Goal: Information Seeking & Learning: Learn about a topic

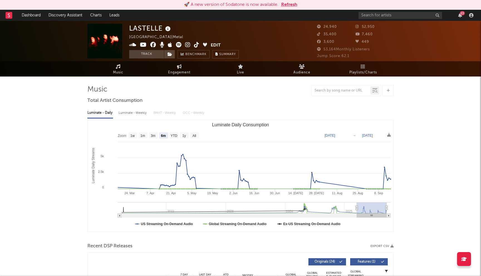
select select "6m"
click at [289, 6] on button "Refresh" at bounding box center [289, 4] width 16 height 7
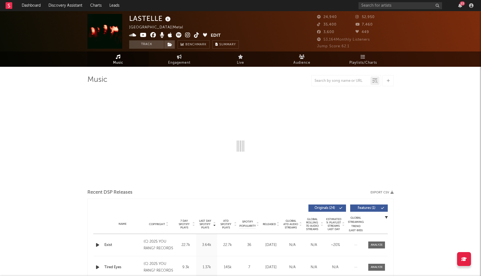
select select "6m"
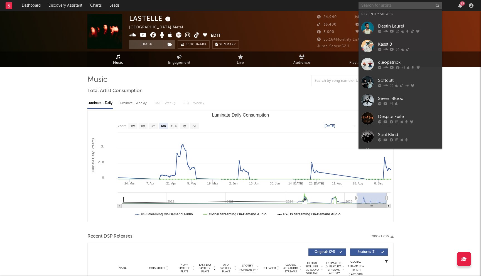
click at [376, 6] on input "text" at bounding box center [401, 5] width 84 height 7
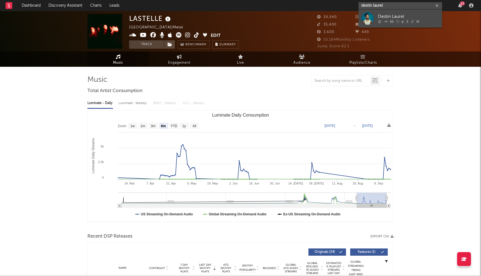
type input "destin laurel"
click at [381, 18] on div "Destin Laurel" at bounding box center [408, 16] width 61 height 7
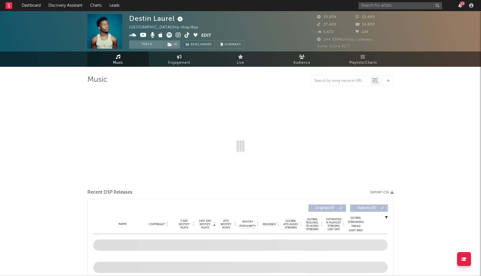
select select "6m"
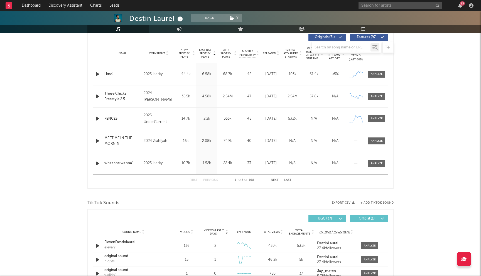
scroll to position [198, 0]
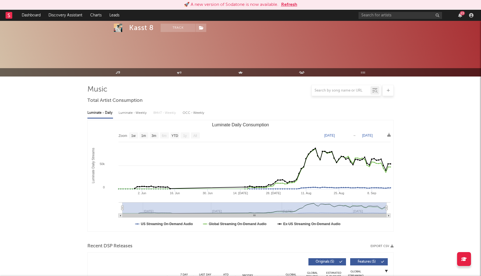
select select "1w"
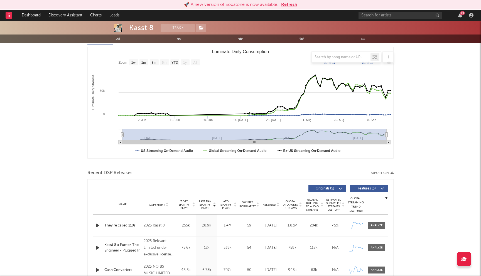
click at [289, 4] on button "Refresh" at bounding box center [289, 4] width 16 height 7
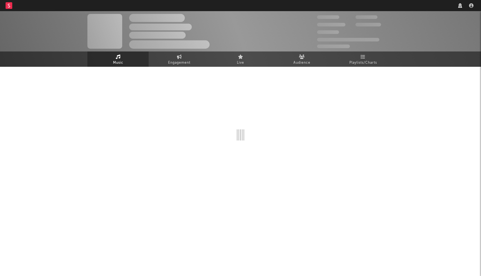
select select "1w"
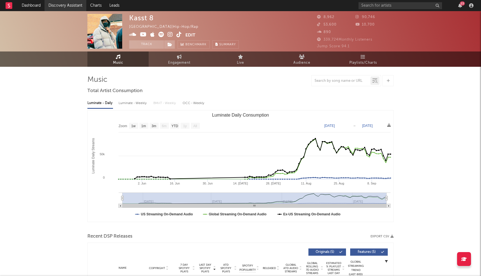
click at [74, 3] on link "Discovery Assistant" at bounding box center [66, 5] width 42 height 11
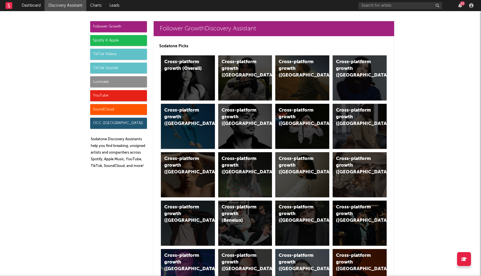
click at [119, 39] on div "Spotify & Apple" at bounding box center [118, 40] width 57 height 11
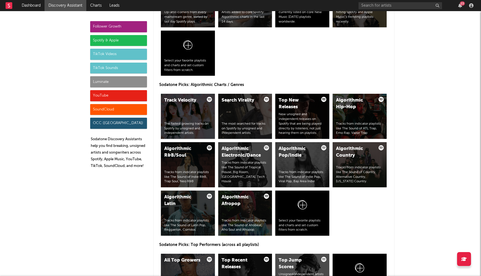
scroll to position [640, 0]
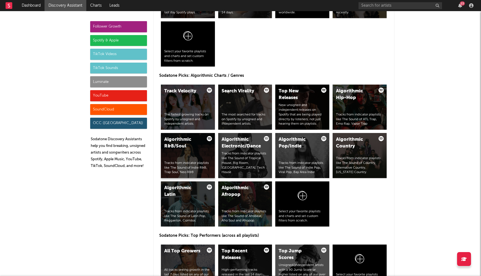
click at [181, 149] on div "Algorithmic R&B/Soul" at bounding box center [183, 143] width 38 height 13
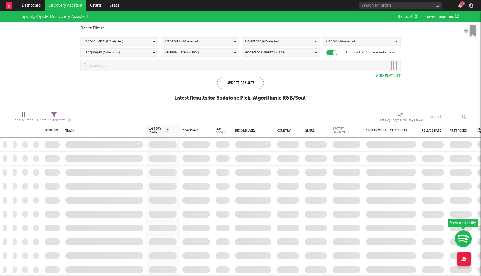
checkbox input "true"
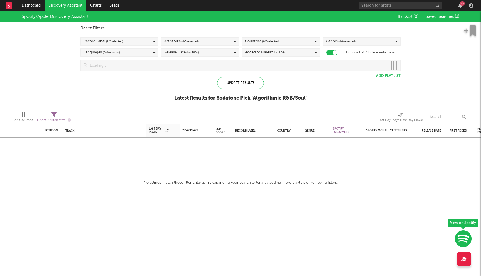
click at [295, 39] on div "Countries ( 0 / 0 selected)" at bounding box center [281, 41] width 78 height 8
click at [165, 90] on div "Spotify/Apple Discovery Assistant Blocklist ( 0 ) Saved Searches ( 3 ) Reset Fi…" at bounding box center [240, 59] width 481 height 96
click at [292, 39] on div "Countries ( 0 / 78 selected)" at bounding box center [281, 41] width 78 height 8
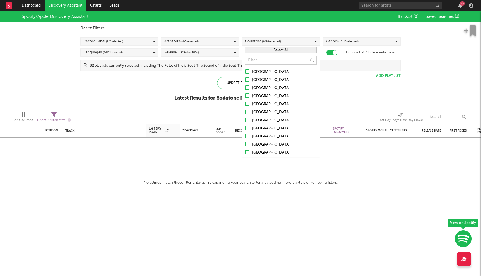
click at [246, 72] on div at bounding box center [247, 71] width 4 height 4
click at [245, 72] on input "United States" at bounding box center [245, 72] width 0 height 7
click at [246, 79] on div at bounding box center [247, 79] width 4 height 4
click at [245, 79] on input "Australia" at bounding box center [245, 80] width 0 height 7
click at [247, 87] on div at bounding box center [247, 88] width 4 height 4
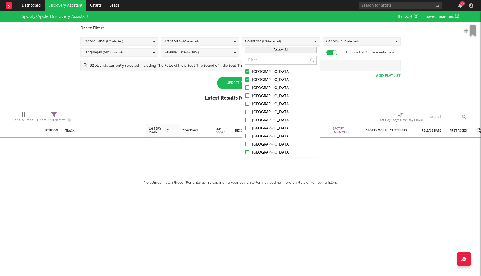
click at [245, 87] on input "Canada" at bounding box center [245, 88] width 0 height 7
click at [247, 96] on div at bounding box center [247, 96] width 4 height 4
click at [245, 96] on input "United Kingdom" at bounding box center [245, 96] width 0 height 7
click at [248, 103] on div at bounding box center [247, 104] width 4 height 4
click at [245, 103] on input "Ireland" at bounding box center [245, 104] width 0 height 7
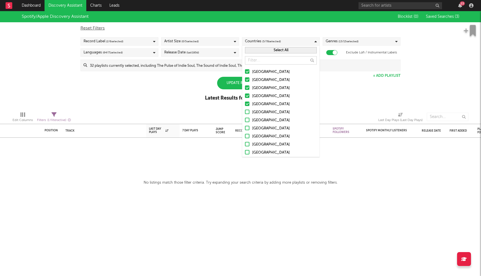
click at [246, 111] on div at bounding box center [247, 112] width 4 height 4
click at [245, 111] on input "Germany" at bounding box center [245, 112] width 0 height 7
click at [247, 121] on div at bounding box center [247, 120] width 4 height 4
click at [245, 121] on input "Belgium" at bounding box center [245, 120] width 0 height 7
click at [247, 127] on div at bounding box center [247, 128] width 4 height 4
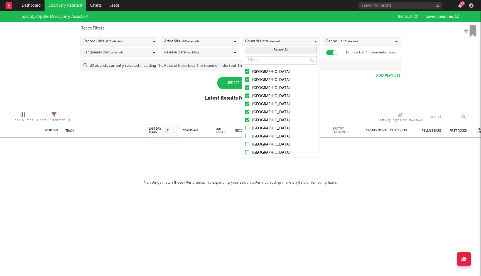
click at [245, 127] on input "France" at bounding box center [245, 128] width 0 height 7
click at [247, 137] on div at bounding box center [247, 136] width 4 height 4
click at [245, 137] on input "Netherlands" at bounding box center [245, 136] width 0 height 7
click at [247, 148] on label "Austria" at bounding box center [281, 145] width 72 height 7
click at [245, 148] on input "Austria" at bounding box center [245, 145] width 0 height 7
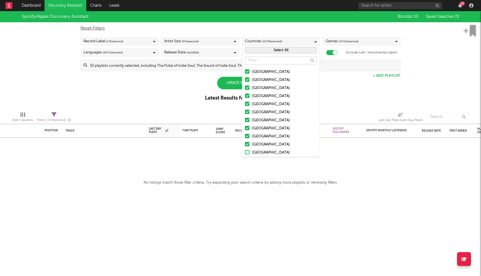
click at [247, 153] on div at bounding box center [247, 152] width 4 height 4
click at [245, 153] on input "Switzerland" at bounding box center [245, 153] width 0 height 7
click at [182, 105] on div "Spotify/Apple Discovery Assistant Blocklist ( 0 ) Saved Searches ( 3 ) Reset Fi…" at bounding box center [240, 59] width 481 height 96
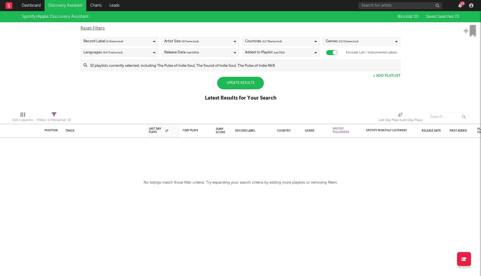
click at [234, 63] on input at bounding box center [243, 65] width 313 height 11
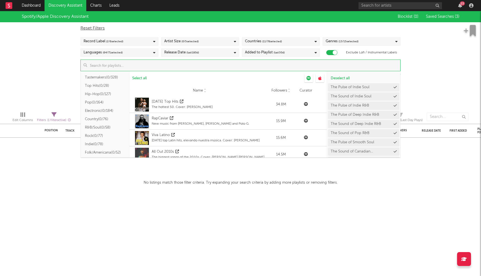
scroll to position [38, 0]
click at [103, 123] on button "R&B/Soul ( 0/58 )" at bounding box center [105, 124] width 49 height 8
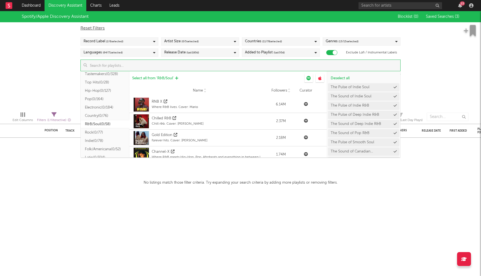
click at [161, 77] on span "Select all from ' R&B/Soul '" at bounding box center [153, 79] width 42 height 4
click at [69, 69] on div "Spotify/Apple Discovery Assistant Blocklist ( 0 ) Saved Searches ( 3 ) Reset Fi…" at bounding box center [240, 59] width 481 height 96
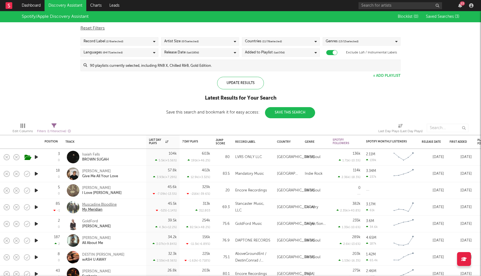
click at [111, 205] on div "Muscadine Bloodline" at bounding box center [99, 205] width 35 height 5
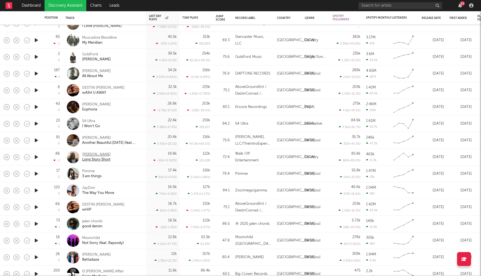
click at [87, 154] on div "Gareth" at bounding box center [96, 154] width 29 height 5
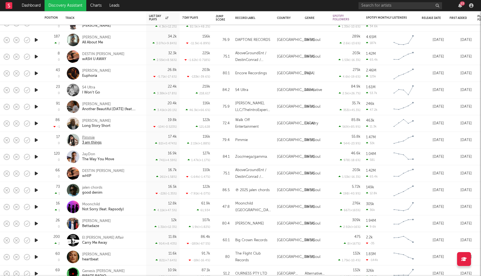
click at [89, 139] on div "Pimmie" at bounding box center [92, 137] width 20 height 5
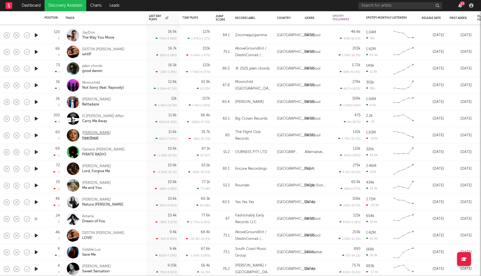
click at [95, 134] on div "Sasha Keable" at bounding box center [96, 133] width 29 height 5
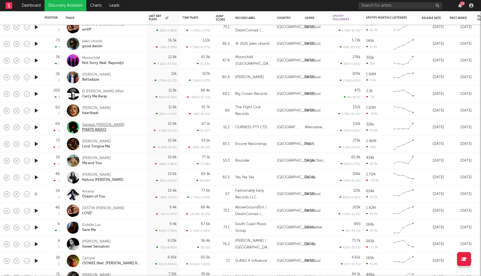
click at [99, 123] on div "Genesis [PERSON_NAME]" at bounding box center [103, 125] width 43 height 5
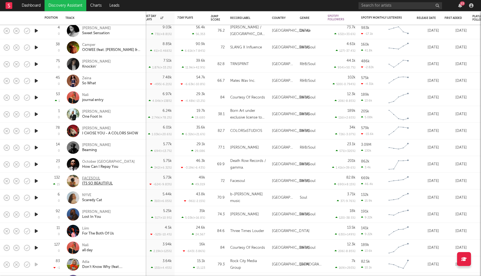
click at [94, 177] on div "FACESOUL" at bounding box center [97, 178] width 31 height 5
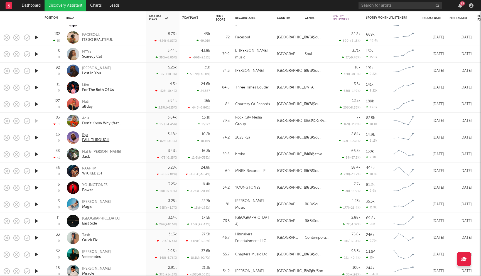
click at [85, 135] on div "Rya" at bounding box center [95, 135] width 27 height 5
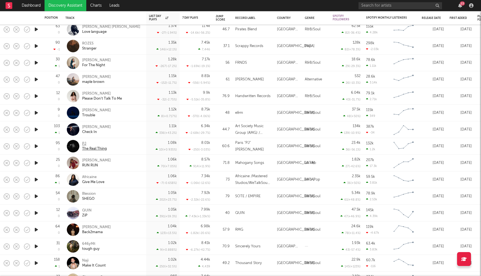
click at [84, 143] on div "PJ" at bounding box center [94, 144] width 25 height 5
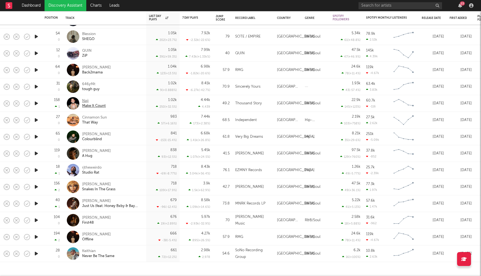
click at [88, 101] on div "Naji" at bounding box center [94, 101] width 24 height 5
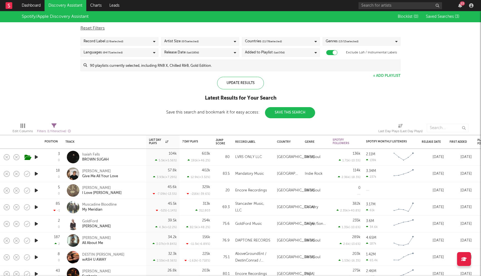
click at [145, 65] on input at bounding box center [243, 65] width 313 height 11
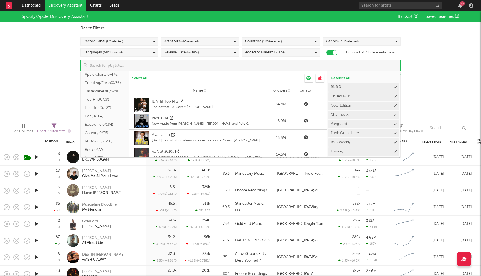
scroll to position [22, 0]
click at [98, 123] on button "Electronic ( 0/184 )" at bounding box center [105, 123] width 49 height 8
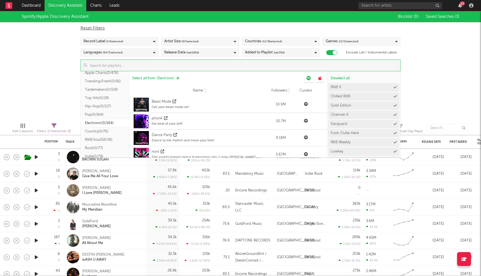
click at [149, 77] on span "Select all from ' Electronic '" at bounding box center [153, 79] width 43 height 4
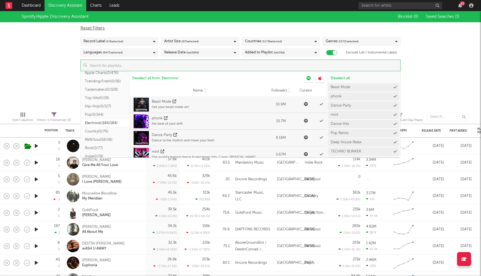
click at [65, 79] on div "Spotify/Apple Discovery Assistant Blocklist ( 0 ) Saved Searches ( 3 ) Reset Fi…" at bounding box center [240, 59] width 481 height 96
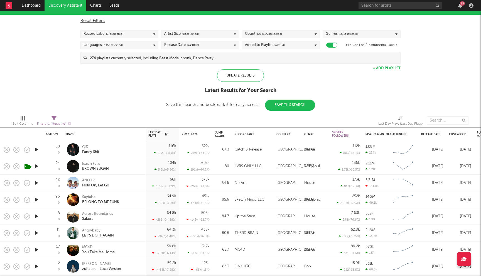
click at [203, 31] on div "Artist Size ( 0 / 5 selected)" at bounding box center [200, 34] width 78 height 8
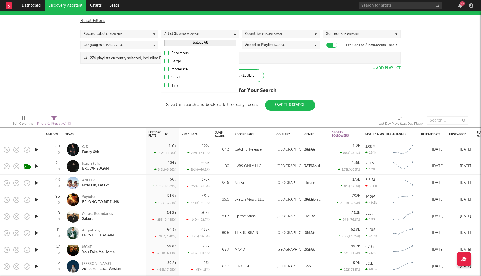
click at [173, 69] on div "Moderate" at bounding box center [204, 69] width 65 height 7
click at [164, 69] on input "Moderate" at bounding box center [164, 69] width 0 height 7
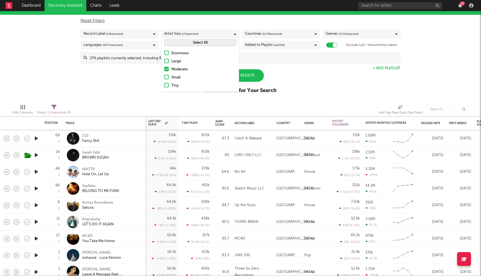
click at [169, 75] on label "Small" at bounding box center [200, 77] width 72 height 7
click at [164, 75] on input "Small" at bounding box center [164, 77] width 0 height 7
click at [168, 85] on div at bounding box center [166, 85] width 4 height 4
click at [164, 85] on input "Tiny" at bounding box center [164, 85] width 0 height 7
click at [116, 78] on div "Spotify/Apple Discovery Assistant Blocklist ( 0 ) Saved Searches ( 3 ) Reset Fi…" at bounding box center [240, 52] width 481 height 96
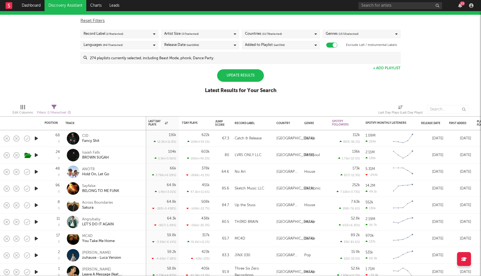
click at [298, 46] on div "Added to Playlist (last 30 d)" at bounding box center [281, 45] width 78 height 8
click at [274, 53] on div "Last 14 Days" at bounding box center [284, 55] width 65 height 7
click at [245, 53] on input "Last 14 Days" at bounding box center [245, 55] width 0 height 7
click at [205, 71] on div "Update Results Latest Results for Your Search" at bounding box center [241, 84] width 72 height 30
click at [241, 78] on div "Update Results" at bounding box center [240, 75] width 47 height 13
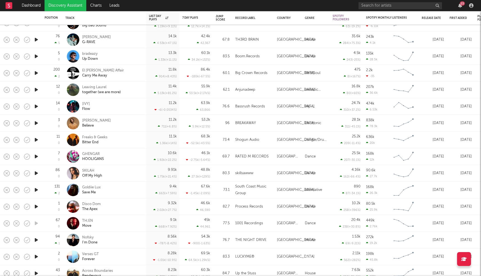
click at [99, 135] on div "Freaks & Geeks Bitter End" at bounding box center [104, 140] width 78 height 16
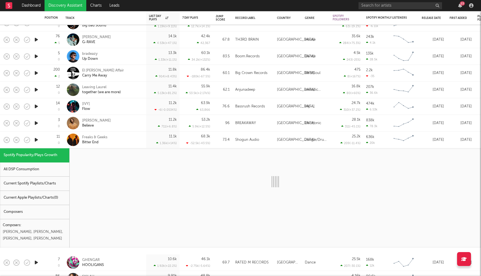
click at [118, 134] on div "Freaks & Geeks Bitter End" at bounding box center [104, 140] width 78 height 16
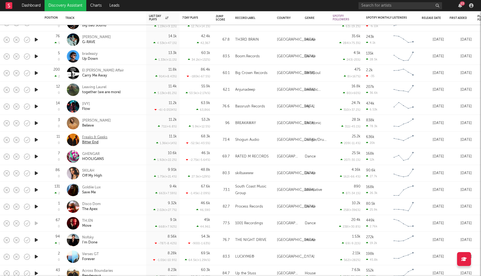
click at [98, 138] on div "Freaks & Geeks" at bounding box center [94, 137] width 25 height 5
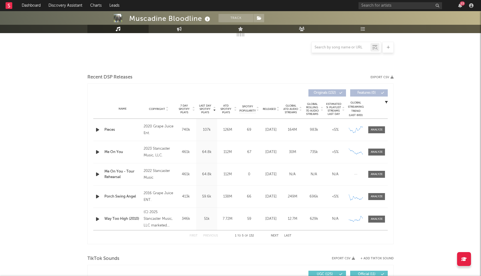
scroll to position [116, 0]
click at [276, 108] on div at bounding box center [277, 108] width 3 height 4
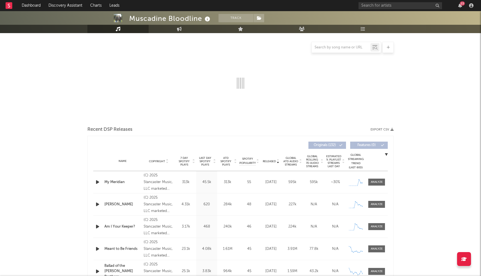
scroll to position [0, 0]
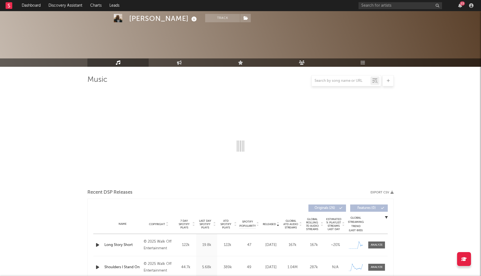
scroll to position [255, 0]
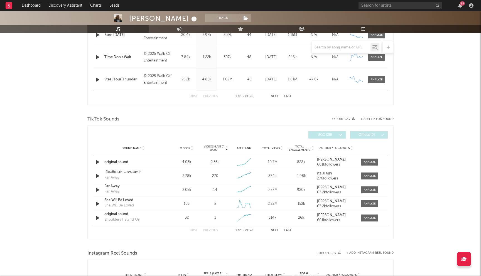
select select "6m"
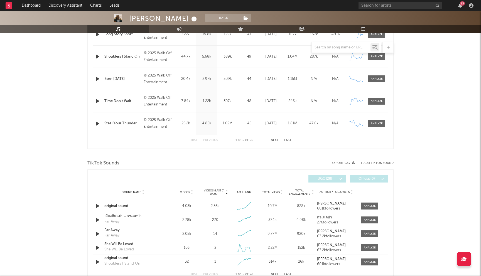
scroll to position [0, 0]
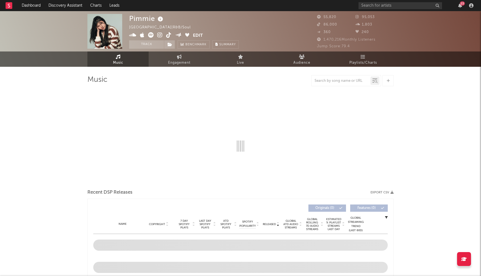
select select "6m"
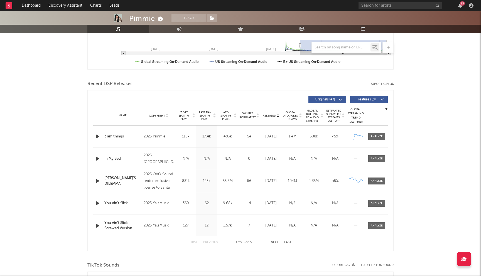
scroll to position [160, 0]
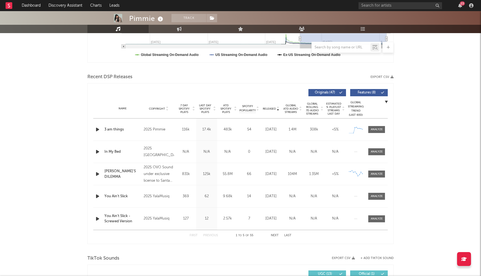
click at [203, 106] on span "Last Day Spotify Plays" at bounding box center [205, 109] width 15 height 10
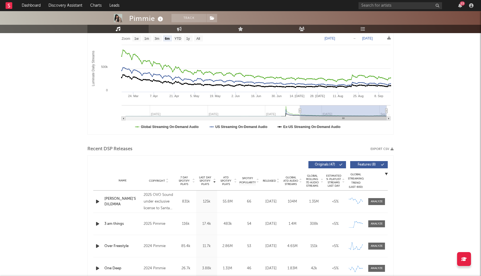
scroll to position [0, 0]
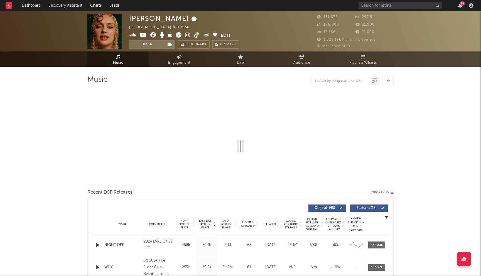
select select "6m"
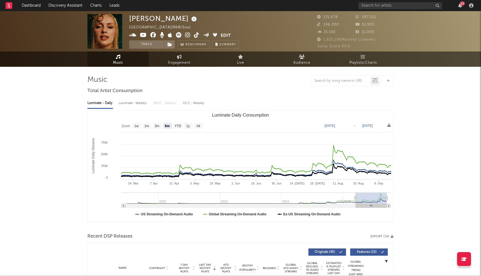
click at [153, 35] on icon at bounding box center [153, 35] width 6 height 6
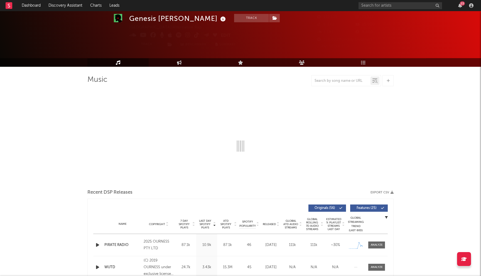
select select "6m"
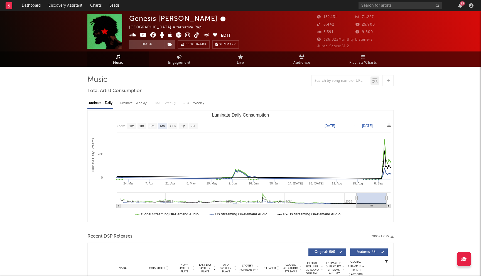
click at [154, 36] on icon at bounding box center [153, 35] width 6 height 6
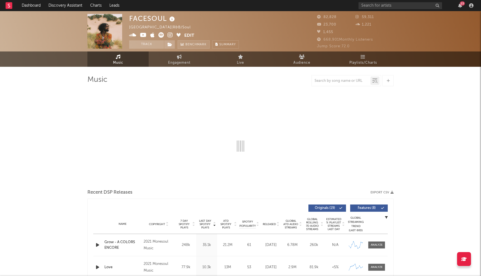
select select "6m"
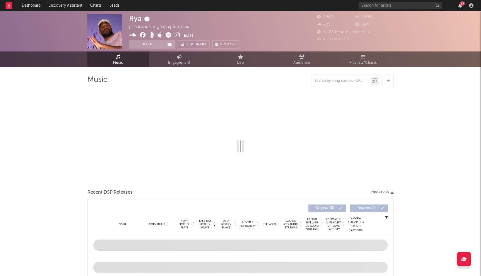
select select "1w"
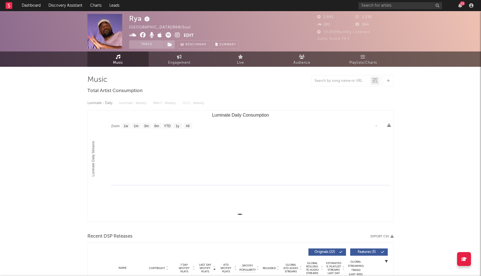
click at [142, 36] on icon at bounding box center [143, 35] width 6 height 6
click at [178, 33] on icon at bounding box center [177, 35] width 5 height 6
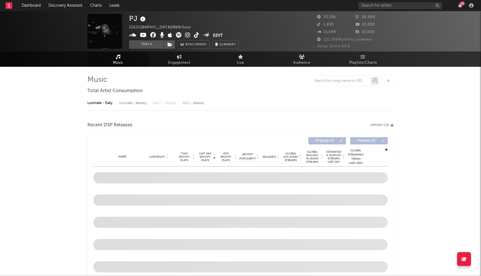
click at [154, 34] on icon at bounding box center [153, 35] width 6 height 6
select select "6m"
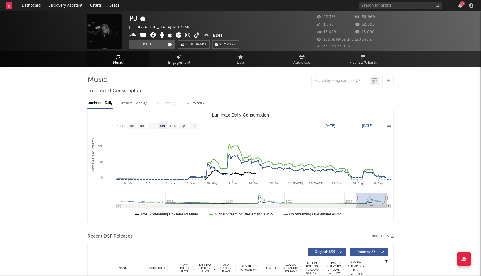
click at [155, 34] on icon at bounding box center [153, 35] width 6 height 6
click at [187, 36] on icon at bounding box center [187, 35] width 5 height 6
click at [69, 7] on link "Discovery Assistant" at bounding box center [66, 5] width 42 height 11
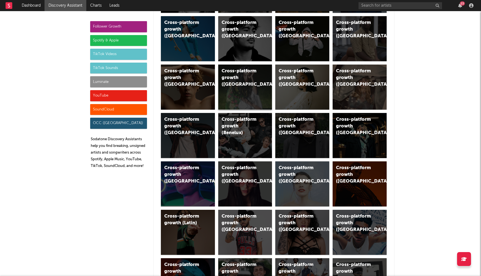
scroll to position [110, 0]
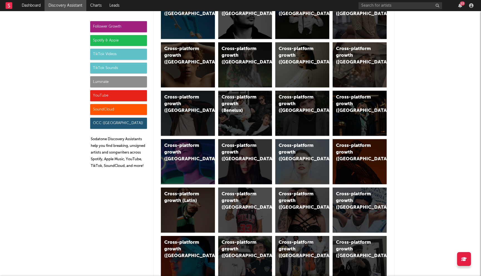
click at [104, 37] on div "Spotify & Apple" at bounding box center [118, 40] width 57 height 11
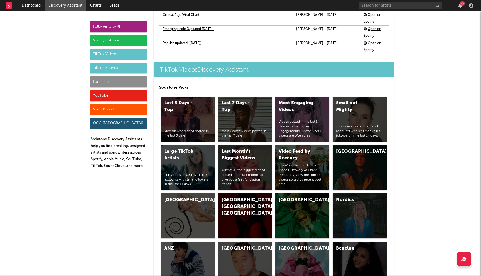
scroll to position [1292, 0]
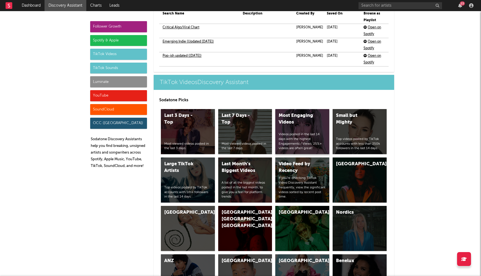
click at [285, 109] on div "Most Engaging Videos Videos posted in the last 14 days with the highest Engagem…" at bounding box center [303, 131] width 54 height 45
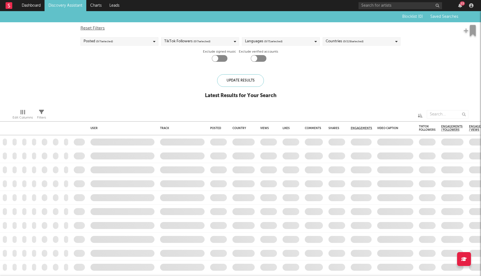
checkbox input "true"
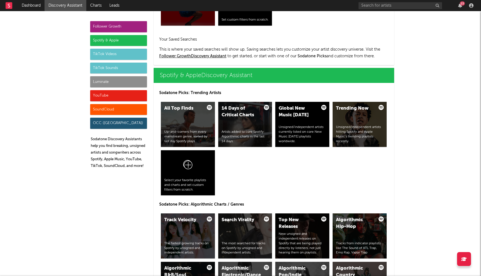
scroll to position [633, 0]
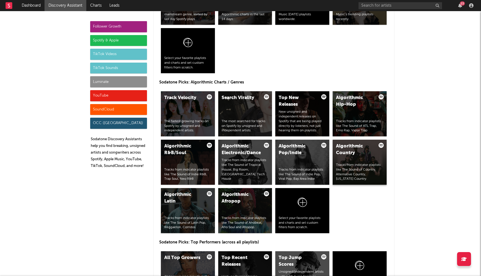
click at [355, 153] on div "Algorithmic Country" at bounding box center [355, 149] width 38 height 13
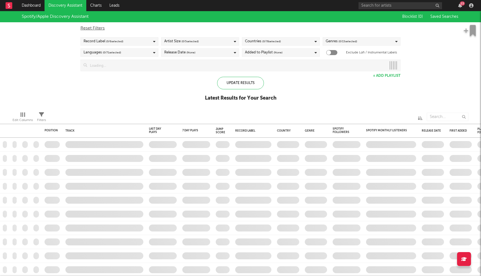
click at [214, 66] on input at bounding box center [236, 65] width 299 height 11
checkbox input "true"
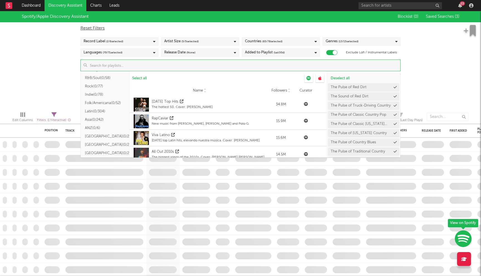
scroll to position [86, 0]
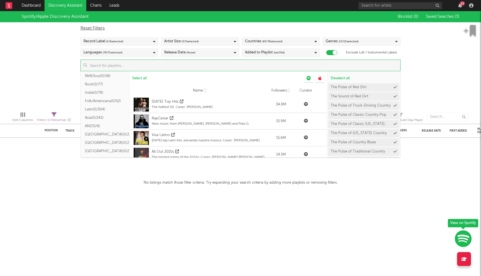
click at [104, 102] on button "Folk/Americana ( 0/52 )" at bounding box center [105, 101] width 49 height 8
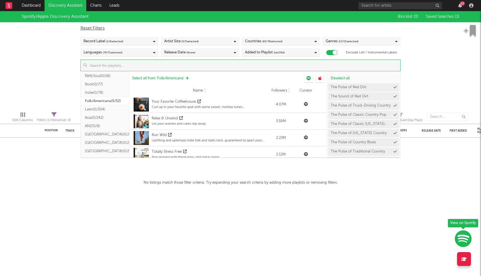
click at [154, 79] on span "Select all from ' Folk/Americana '" at bounding box center [158, 79] width 52 height 4
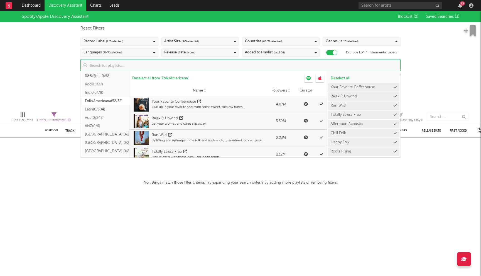
click at [47, 66] on div "Spotify/Apple Discovery Assistant Blocklist ( 0 ) Saved Searches ( 3 ) Reset Fi…" at bounding box center [240, 59] width 481 height 96
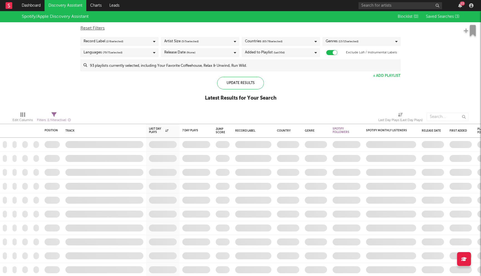
click at [289, 38] on div "Countries ( 65 / 78 selected)" at bounding box center [281, 41] width 78 height 8
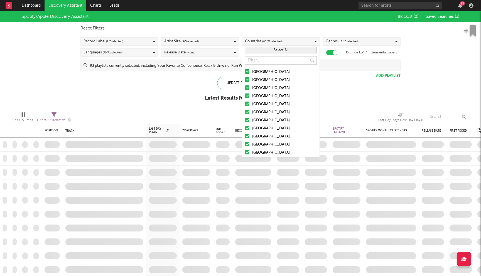
click at [271, 50] on button "Select All" at bounding box center [281, 50] width 72 height 6
click at [271, 50] on button "Deselect All" at bounding box center [281, 50] width 72 height 6
click at [247, 72] on div at bounding box center [247, 71] width 4 height 4
click at [245, 72] on input "United States" at bounding box center [245, 72] width 0 height 7
click at [247, 79] on div at bounding box center [247, 79] width 4 height 4
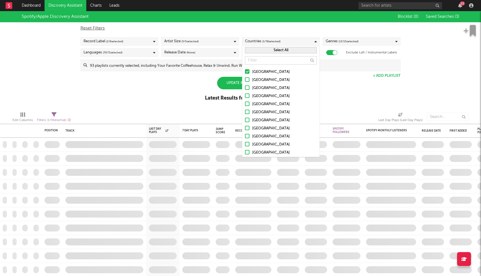
click at [245, 79] on input "Australia" at bounding box center [245, 80] width 0 height 7
click at [247, 88] on div at bounding box center [247, 88] width 4 height 4
click at [245, 88] on input "Canada" at bounding box center [245, 88] width 0 height 7
click at [247, 97] on div at bounding box center [247, 96] width 4 height 4
click at [245, 97] on input "[GEOGRAPHIC_DATA]" at bounding box center [245, 96] width 0 height 7
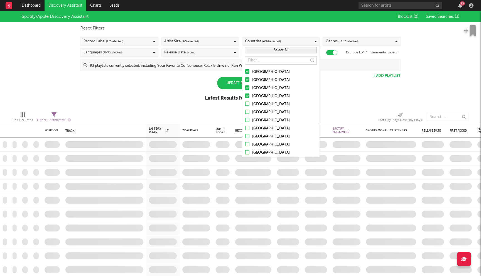
click at [247, 105] on div at bounding box center [247, 104] width 4 height 4
click at [245, 105] on input "Ireland" at bounding box center [245, 104] width 0 height 7
click at [247, 113] on div at bounding box center [247, 112] width 4 height 4
click at [245, 113] on input "Germany" at bounding box center [245, 112] width 0 height 7
click at [247, 120] on div at bounding box center [247, 120] width 4 height 4
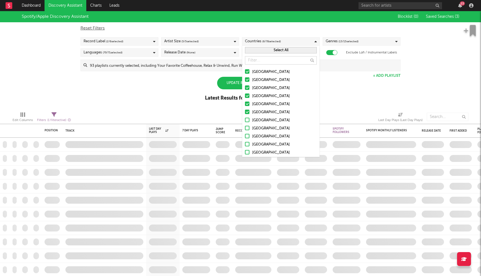
click at [245, 120] on input "Belgium" at bounding box center [245, 120] width 0 height 7
click at [247, 130] on div at bounding box center [247, 128] width 4 height 4
click at [245, 130] on input "France" at bounding box center [245, 128] width 0 height 7
click at [247, 138] on label "Netherlands" at bounding box center [281, 136] width 72 height 7
click at [245, 138] on input "Netherlands" at bounding box center [245, 136] width 0 height 7
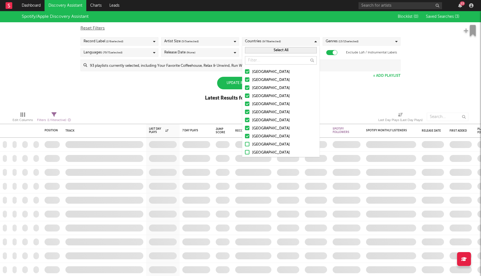
click at [247, 142] on div at bounding box center [247, 144] width 4 height 4
click at [245, 142] on input "Austria" at bounding box center [245, 145] width 0 height 7
click at [247, 152] on div at bounding box center [247, 152] width 4 height 4
click at [245, 152] on input "Switzerland" at bounding box center [245, 153] width 0 height 7
click at [173, 92] on div "Spotify/Apple Discovery Assistant Blocklist ( 0 ) Saved Searches ( 3 ) Reset Fi…" at bounding box center [240, 59] width 481 height 96
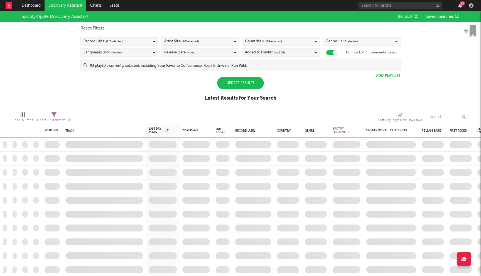
click at [306, 53] on div "Added to Playlist (last 30 d)" at bounding box center [281, 52] width 78 height 8
click at [252, 62] on div "Last 14 Days" at bounding box center [284, 63] width 65 height 7
click at [245, 62] on input "Last 14 Days" at bounding box center [245, 63] width 0 height 7
click at [189, 72] on div "Spotify/Apple Discovery Assistant Blocklist ( 0 ) Saved Searches ( 3 ) Reset Fi…" at bounding box center [240, 59] width 481 height 96
click at [221, 79] on div "Update Results" at bounding box center [240, 83] width 47 height 13
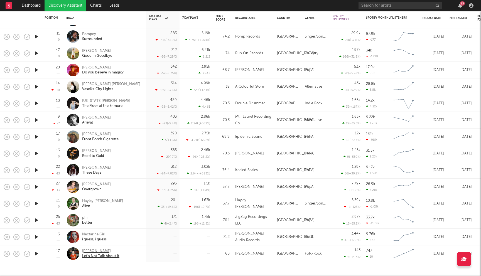
click at [88, 250] on div "Oliver Beard" at bounding box center [100, 251] width 37 height 5
click at [85, 218] on div "phin" at bounding box center [87, 218] width 10 height 5
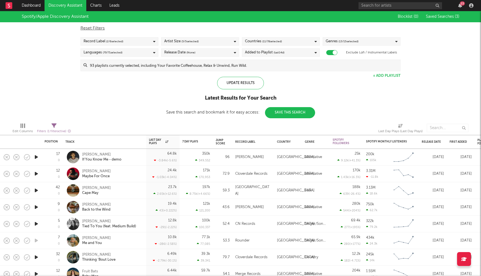
click at [303, 54] on div "Added to Playlist (last 14 d)" at bounding box center [281, 52] width 78 height 8
click at [252, 87] on div "Last 180 Days" at bounding box center [284, 87] width 65 height 7
click at [245, 87] on input "Last 180 Days" at bounding box center [245, 87] width 0 height 7
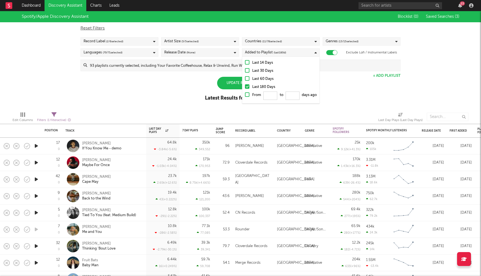
click at [381, 90] on div "Spotify/Apple Discovery Assistant Blocklist ( 0 ) Saved Searches ( 3 ) Reset Fi…" at bounding box center [240, 59] width 481 height 96
click at [243, 77] on div "Update Results" at bounding box center [240, 83] width 47 height 13
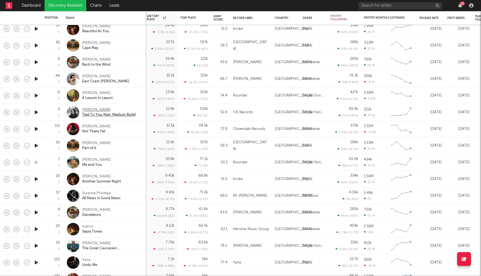
click at [94, 109] on div "Lori McKenna" at bounding box center [109, 110] width 54 height 5
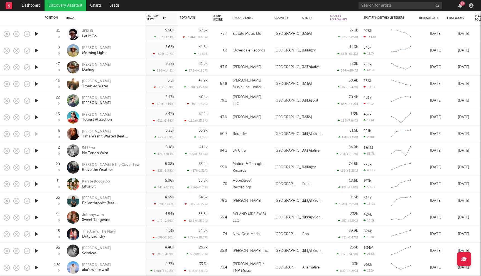
click at [98, 183] on div "Karate Boogaloo" at bounding box center [96, 181] width 28 height 5
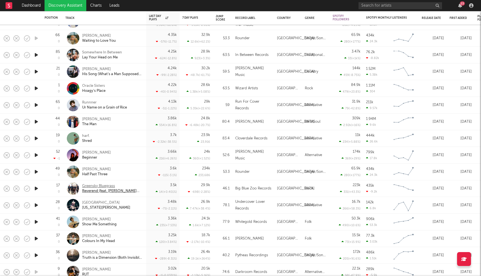
click at [93, 186] on div "Greensky Bluegrass" at bounding box center [112, 186] width 60 height 5
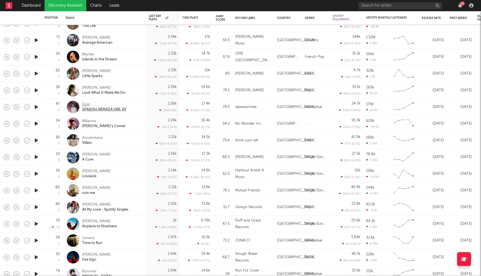
click at [86, 104] on div "Frog" at bounding box center [104, 104] width 44 height 5
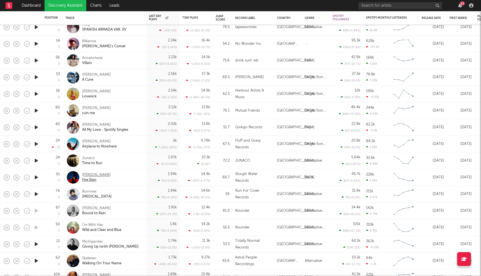
click at [101, 176] on div "S.G. Goodman" at bounding box center [96, 175] width 29 height 5
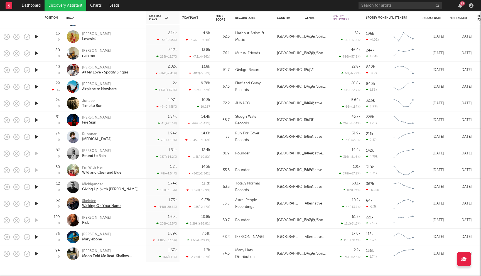
click at [88, 204] on div "Walking On Your Name" at bounding box center [101, 206] width 39 height 5
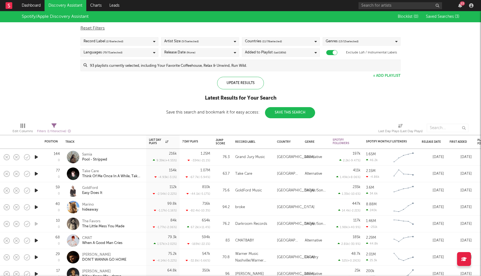
click at [263, 53] on div "Added to Playlist (last 180 d)" at bounding box center [265, 52] width 41 height 7
click at [149, 67] on input at bounding box center [243, 65] width 313 height 11
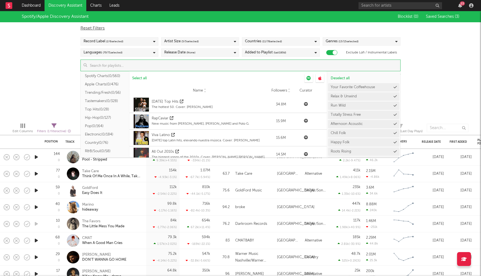
scroll to position [14, 0]
click at [101, 138] on button "Country ( 0/76 )" at bounding box center [105, 139] width 49 height 8
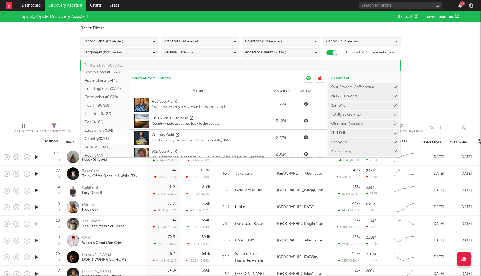
click at [153, 77] on span "Select all from ' Country '" at bounding box center [152, 79] width 40 height 4
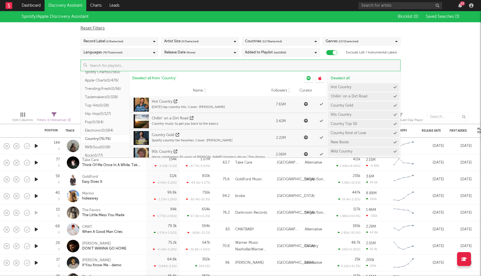
click at [69, 75] on div "Spotify/Apple Discovery Assistant Blocklist ( 0 ) Saved Searches ( 3 ) Reset Fi…" at bounding box center [240, 59] width 481 height 96
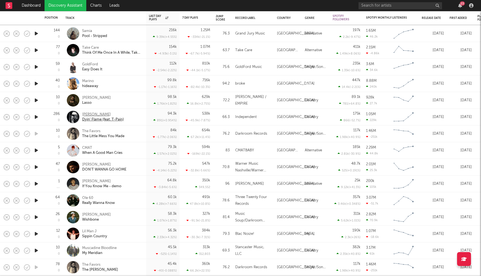
click at [98, 114] on div "Tayler Holder" at bounding box center [103, 114] width 42 height 5
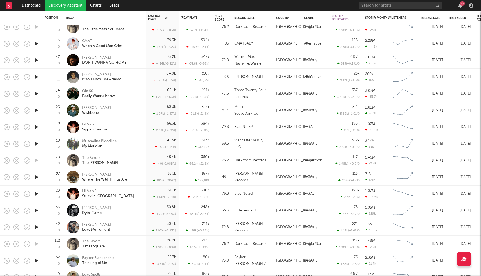
click at [104, 176] on div "William Clark Green" at bounding box center [104, 174] width 45 height 5
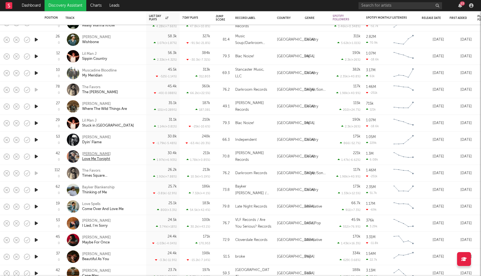
click at [91, 153] on div "Jay Webb" at bounding box center [96, 154] width 29 height 5
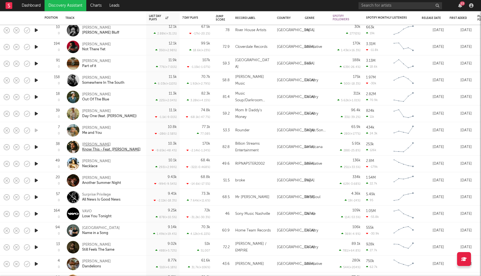
click at [94, 143] on div "Braison Cyrus" at bounding box center [111, 144] width 59 height 5
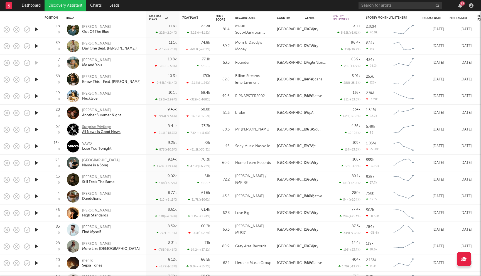
click at [110, 127] on div "Surprise Privilege" at bounding box center [101, 127] width 38 height 5
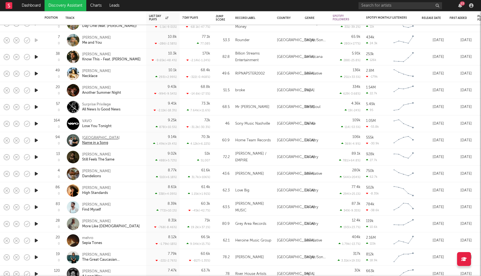
click at [89, 137] on div "Lakeview" at bounding box center [101, 138] width 38 height 5
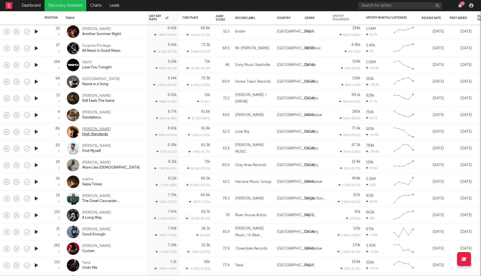
click at [96, 128] on div "Maggie Antone" at bounding box center [96, 129] width 29 height 5
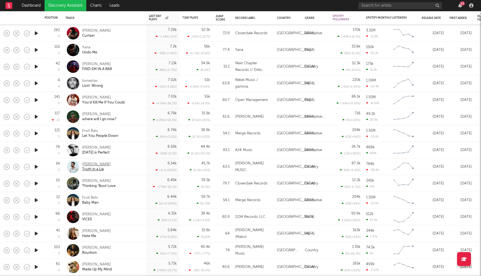
click at [96, 162] on div "CHASE WRIGHT" at bounding box center [96, 164] width 29 height 5
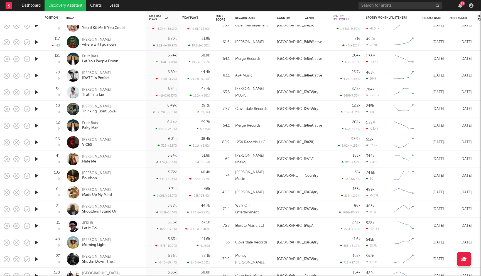
click at [96, 142] on div "Ryan Jesse" at bounding box center [96, 140] width 29 height 5
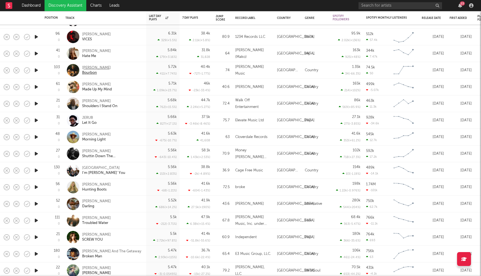
click at [106, 66] on div "Morgan Griffiths" at bounding box center [96, 67] width 29 height 5
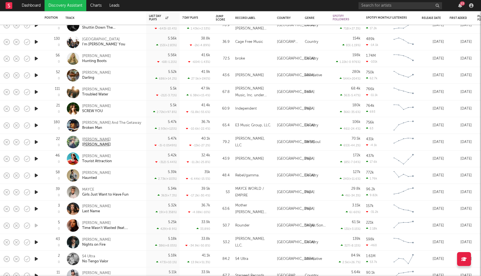
click at [94, 137] on div "Kennedy Ryon" at bounding box center [96, 139] width 29 height 5
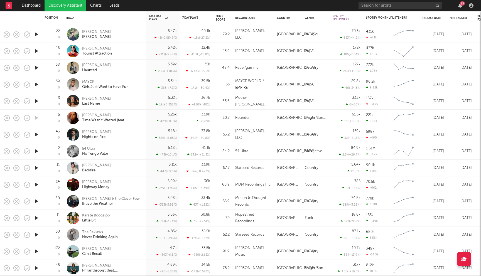
click at [91, 97] on div "Cali Tucker" at bounding box center [96, 98] width 29 height 5
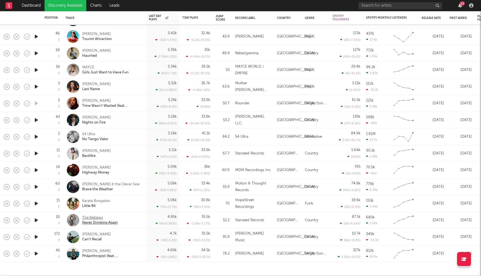
click at [93, 219] on div "The Reklaws" at bounding box center [100, 218] width 36 height 5
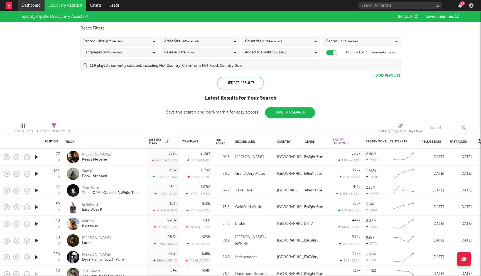
click at [27, 6] on link "Dashboard" at bounding box center [31, 5] width 27 height 11
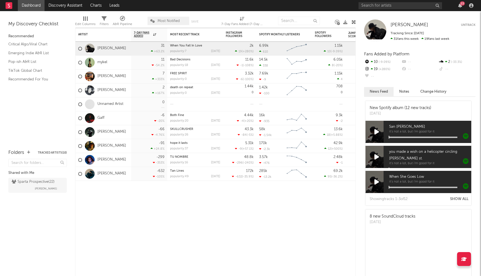
click at [32, 8] on link "Dashboard" at bounding box center [31, 5] width 27 height 11
click at [63, 3] on link "Discovery Assistant" at bounding box center [66, 5] width 42 height 11
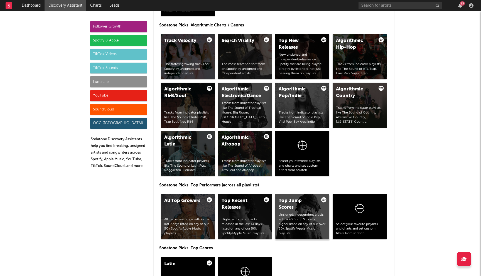
scroll to position [663, 0]
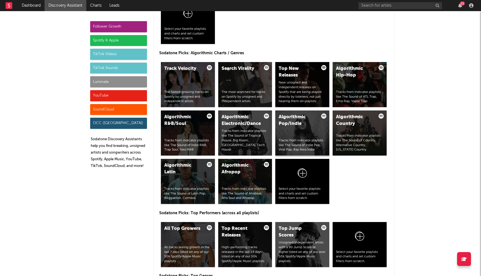
click at [301, 113] on div "Algorithmic Pop/Indie Tracks from indicator playlists like The Sound of Indie P…" at bounding box center [303, 133] width 54 height 45
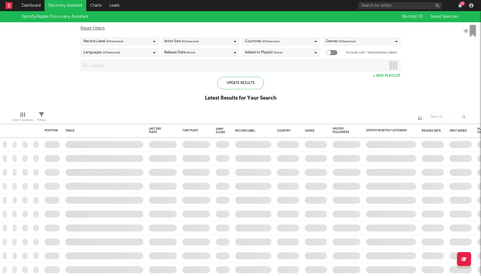
checkbox input "true"
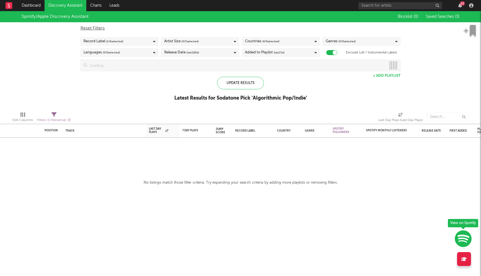
click at [276, 42] on span "( 0 / 0 selected)" at bounding box center [270, 41] width 17 height 7
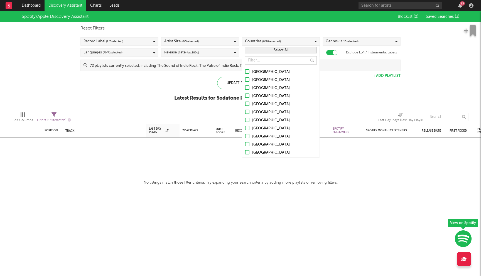
click at [247, 73] on div at bounding box center [247, 71] width 4 height 4
click at [245, 73] on input "United States" at bounding box center [245, 72] width 0 height 7
click at [247, 79] on div at bounding box center [247, 79] width 4 height 4
click at [245, 79] on input "[GEOGRAPHIC_DATA]" at bounding box center [245, 80] width 0 height 7
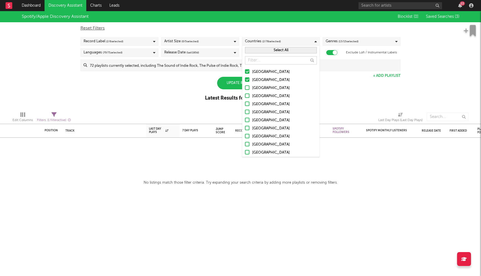
click at [247, 87] on div at bounding box center [247, 88] width 4 height 4
click at [245, 87] on input "[GEOGRAPHIC_DATA]" at bounding box center [245, 88] width 0 height 7
click at [248, 97] on div at bounding box center [247, 96] width 4 height 4
click at [245, 97] on input "United Kingdom" at bounding box center [245, 96] width 0 height 7
click at [248, 105] on div at bounding box center [247, 104] width 4 height 4
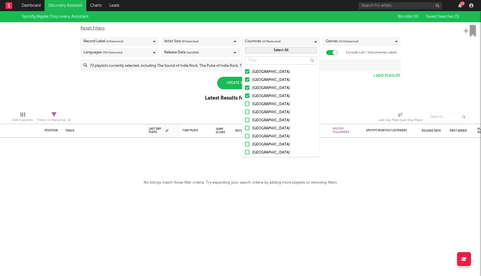
click at [245, 105] on input "Ireland" at bounding box center [245, 104] width 0 height 7
click at [248, 114] on label "Germany" at bounding box center [281, 112] width 72 height 7
click at [245, 114] on input "Germany" at bounding box center [245, 112] width 0 height 7
click at [248, 120] on div at bounding box center [247, 120] width 4 height 4
click at [245, 120] on input "Belgium" at bounding box center [245, 120] width 0 height 7
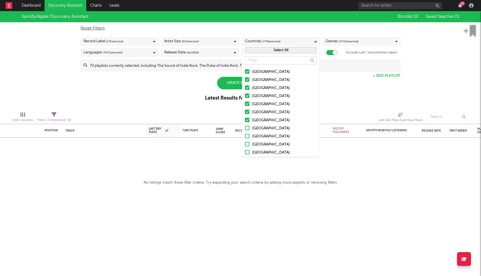
click at [248, 128] on div at bounding box center [247, 128] width 4 height 4
click at [245, 128] on input "France" at bounding box center [245, 128] width 0 height 7
click at [248, 136] on div at bounding box center [247, 136] width 4 height 4
click at [245, 136] on input "Netherlands" at bounding box center [245, 136] width 0 height 7
click at [248, 143] on div at bounding box center [247, 144] width 4 height 4
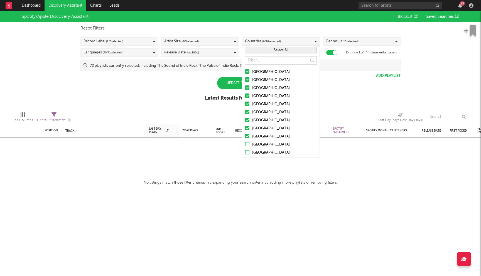
click at [245, 143] on input "Austria" at bounding box center [245, 145] width 0 height 7
click at [248, 153] on div at bounding box center [247, 152] width 4 height 4
click at [245, 153] on input "Switzerland" at bounding box center [245, 153] width 0 height 7
click at [165, 94] on div "Spotify/Apple Discovery Assistant Blocklist ( 0 ) Saved Searches ( 3 ) Reset Fi…" at bounding box center [240, 59] width 481 height 96
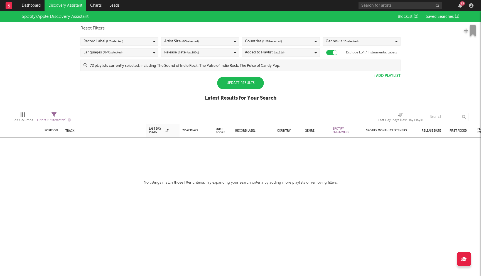
click at [248, 88] on div "Update Results" at bounding box center [240, 83] width 47 height 13
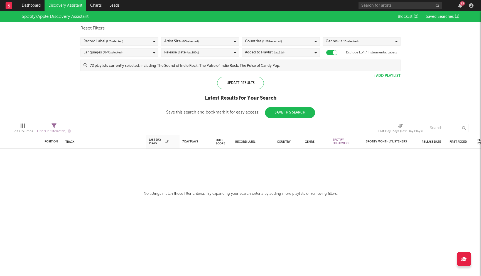
click at [184, 69] on input at bounding box center [243, 65] width 313 height 11
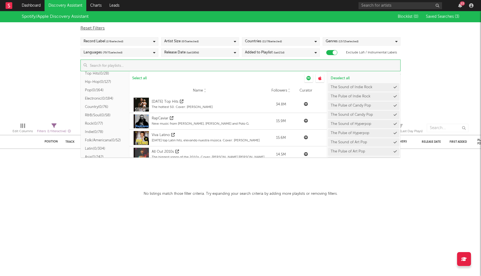
scroll to position [34, 0]
click at [101, 145] on button "Indie ( 0/78 )" at bounding box center [105, 144] width 49 height 8
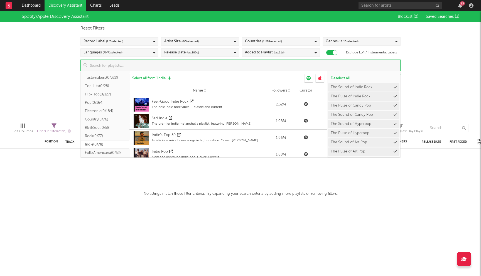
click at [152, 78] on span "Select all from ' Indie '" at bounding box center [149, 79] width 34 height 4
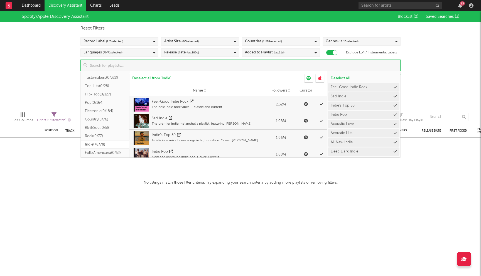
click at [39, 72] on div "Spotify/Apple Discovery Assistant Blocklist ( 0 ) Saved Searches ( 3 ) Reset Fi…" at bounding box center [240, 59] width 481 height 96
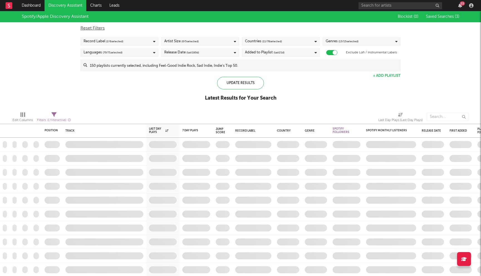
click at [297, 54] on div "Added to Playlist (last 21 d)" at bounding box center [281, 52] width 78 height 8
click at [258, 62] on div "Last 14 Days" at bounding box center [284, 63] width 65 height 7
click at [245, 62] on input "Last 14 Days" at bounding box center [245, 63] width 0 height 7
click at [186, 85] on div "Spotify/Apple Discovery Assistant Blocklist ( 0 ) Saved Searches ( 3 ) Reset Fi…" at bounding box center [240, 59] width 481 height 96
click at [239, 84] on div "Update Results" at bounding box center [240, 83] width 47 height 13
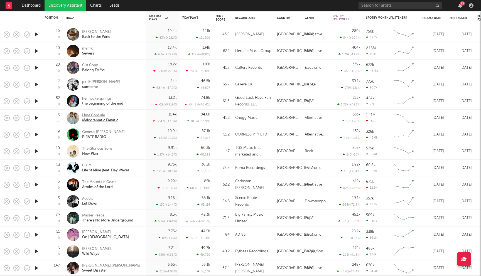
click at [100, 114] on div "Lime Cordiale" at bounding box center [100, 115] width 36 height 5
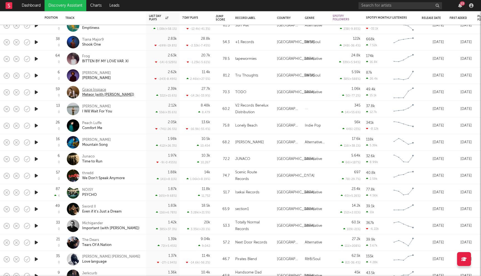
click at [97, 88] on div "Grace Inspace" at bounding box center [108, 89] width 52 height 5
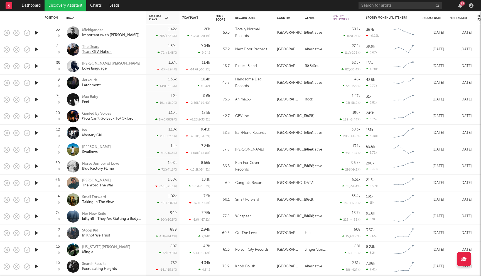
click at [92, 47] on div "The Dears" at bounding box center [97, 47] width 30 height 5
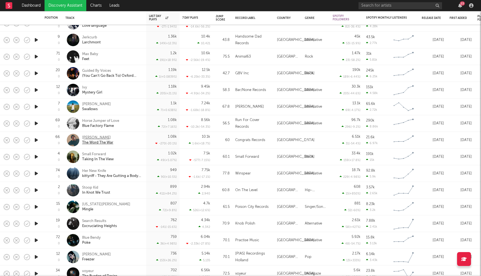
click at [95, 138] on div "[PERSON_NAME]" at bounding box center [97, 137] width 31 height 5
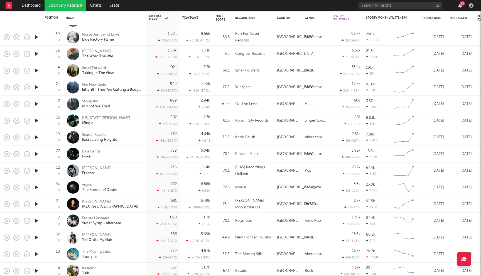
click at [98, 152] on div "Blue Bendy" at bounding box center [91, 151] width 19 height 5
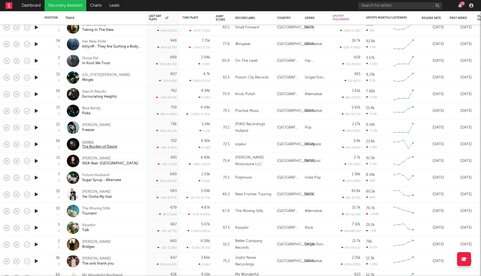
click at [91, 141] on div "voyeur" at bounding box center [99, 142] width 35 height 5
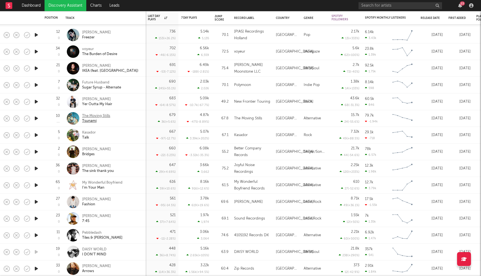
click at [101, 118] on div "The Moving Stills" at bounding box center [96, 116] width 28 height 5
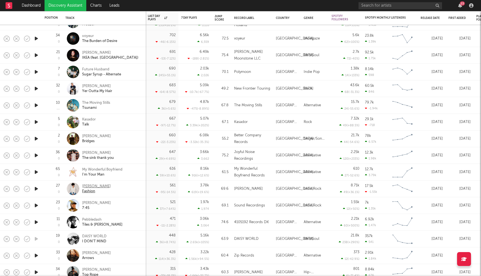
click at [100, 186] on div "[PERSON_NAME]" at bounding box center [96, 186] width 29 height 5
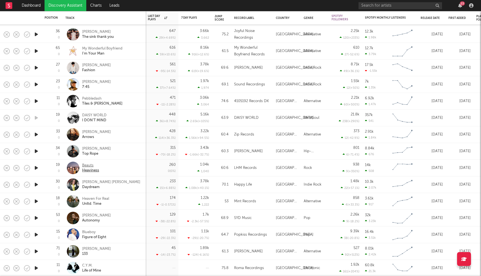
click at [87, 167] on div "Beauts" at bounding box center [90, 165] width 17 height 5
click at [94, 184] on div "[PERSON_NAME] [PERSON_NAME]" at bounding box center [111, 182] width 58 height 5
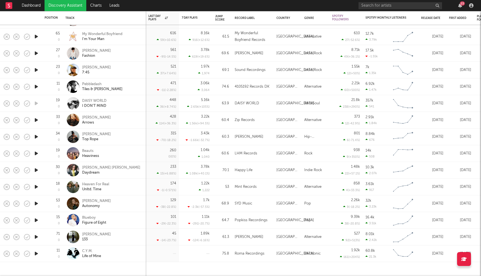
click at [97, 181] on div "Heaven For Real Unltd. Time" at bounding box center [104, 187] width 78 height 16
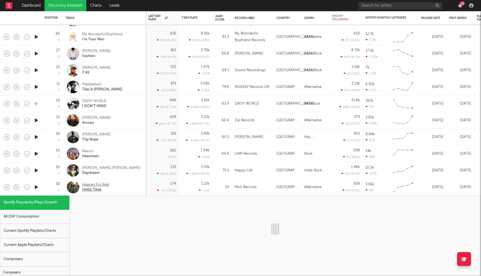
click at [100, 187] on div "Unltd. Time" at bounding box center [95, 189] width 27 height 5
select select "1w"
click at [145, 194] on div "Heaven For Real Unltd. Time" at bounding box center [105, 187] width 84 height 17
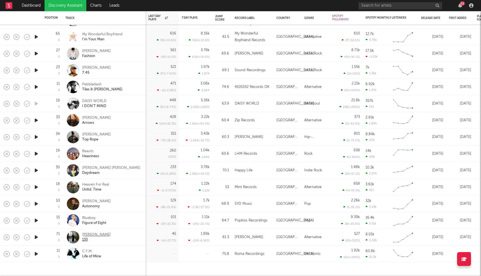
click at [96, 236] on div "[PERSON_NAME]" at bounding box center [96, 235] width 29 height 5
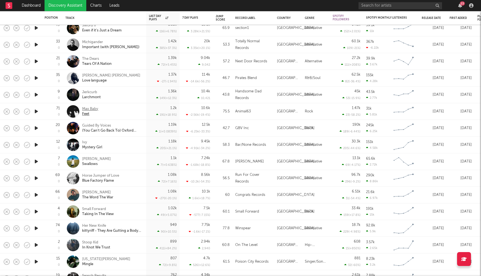
click at [89, 109] on div "Max Baby" at bounding box center [90, 109] width 16 height 5
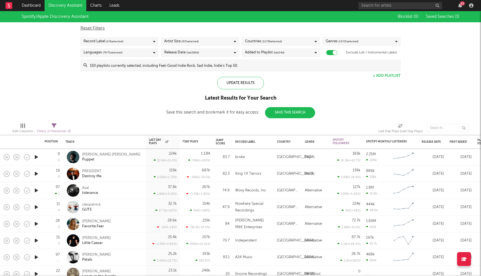
click at [291, 54] on div "Added to Playlist (last 14 d)" at bounding box center [281, 52] width 78 height 8
click at [267, 68] on div "Last 30 Days" at bounding box center [284, 71] width 65 height 7
click at [245, 68] on input "Last 30 Days" at bounding box center [245, 71] width 0 height 7
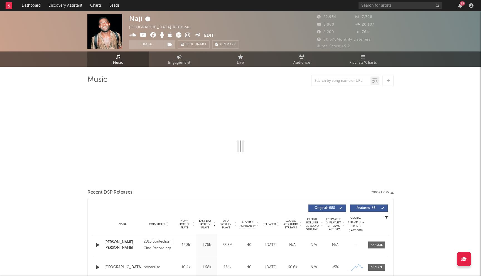
select select "6m"
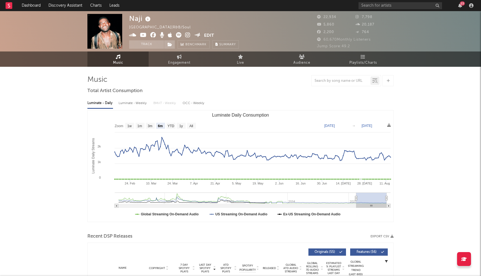
click at [154, 35] on icon at bounding box center [153, 35] width 6 height 6
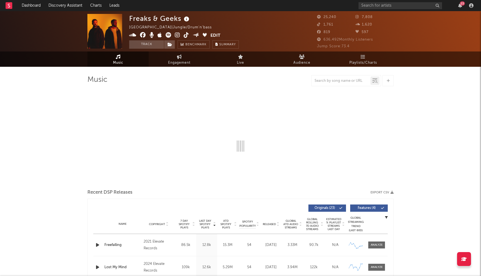
select select "6m"
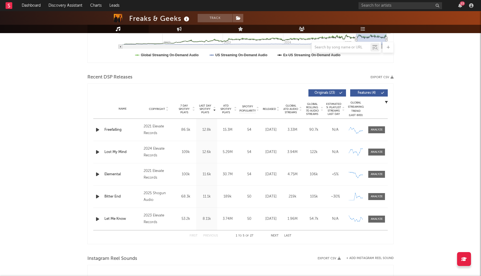
scroll to position [122, 0]
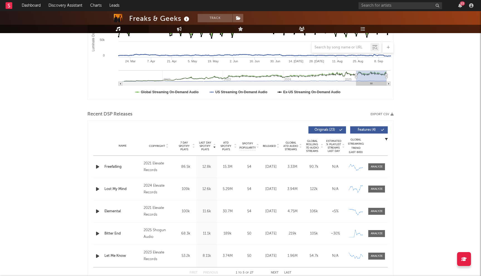
click at [270, 145] on span "Released" at bounding box center [269, 146] width 13 height 3
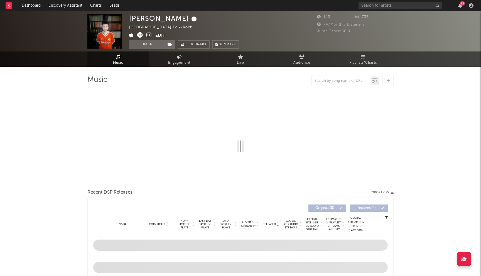
select select "1w"
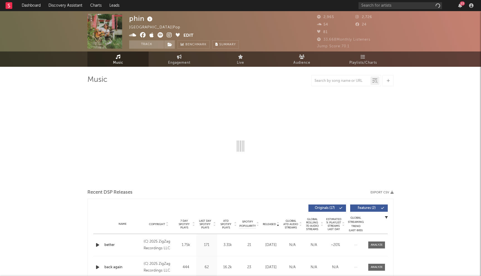
select select "6m"
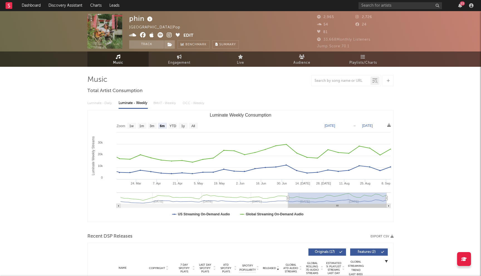
click at [143, 32] on icon at bounding box center [143, 35] width 6 height 6
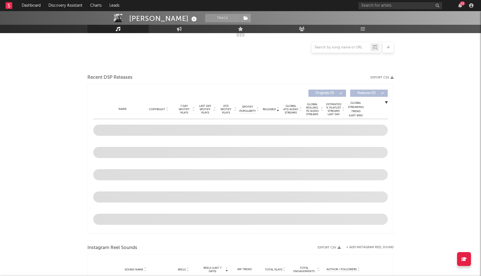
select select "6m"
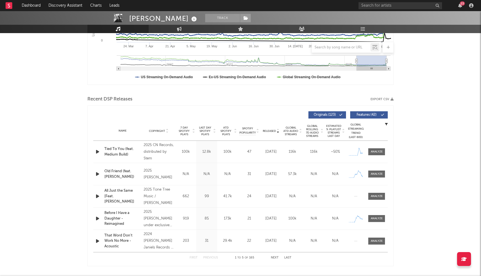
scroll to position [106, 0]
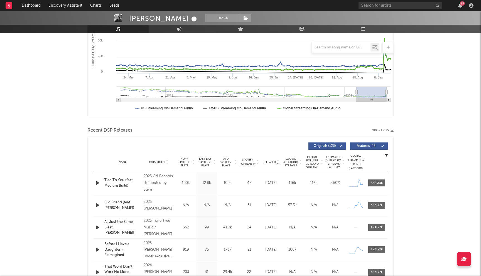
click at [263, 162] on span "Released" at bounding box center [269, 162] width 13 height 3
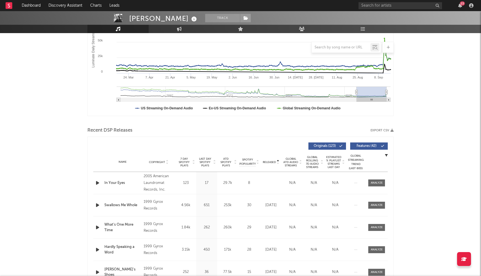
click at [263, 162] on span "Released" at bounding box center [269, 162] width 13 height 3
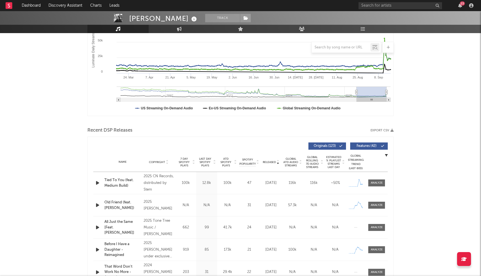
scroll to position [0, 0]
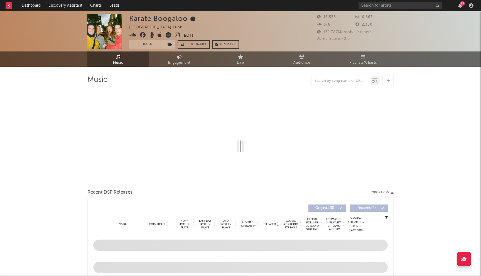
select select "6m"
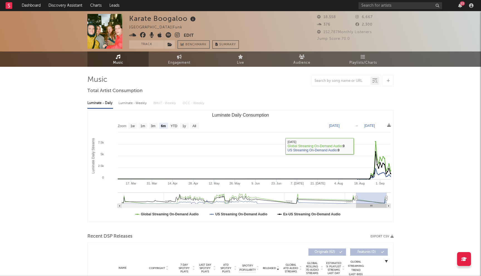
click at [141, 33] on icon at bounding box center [143, 35] width 6 height 6
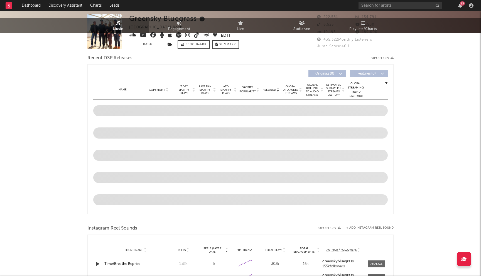
select select "6m"
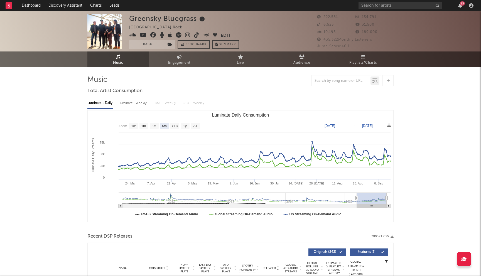
click at [152, 35] on icon at bounding box center [153, 35] width 6 height 6
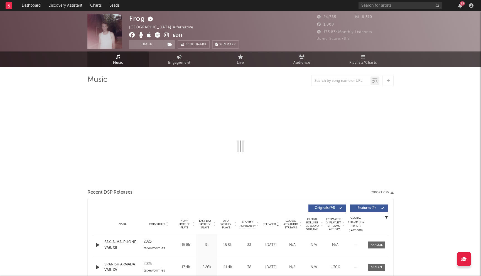
select select "6m"
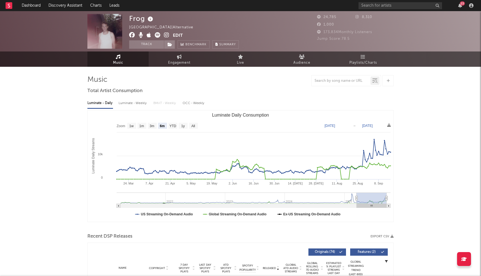
click at [133, 35] on icon at bounding box center [132, 35] width 6 height 6
click at [165, 38] on link at bounding box center [166, 36] width 5 height 6
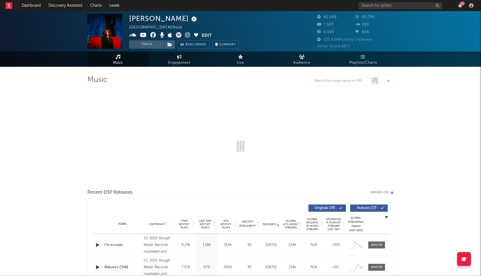
select select "6m"
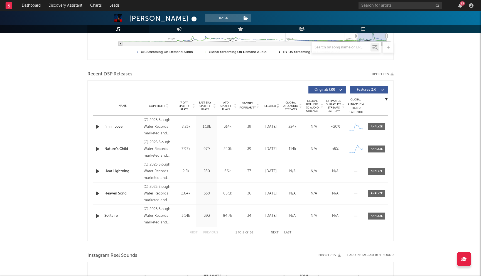
scroll to position [172, 0]
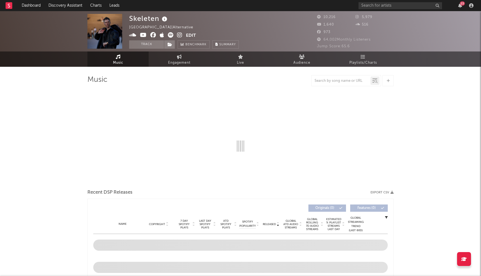
select select "6m"
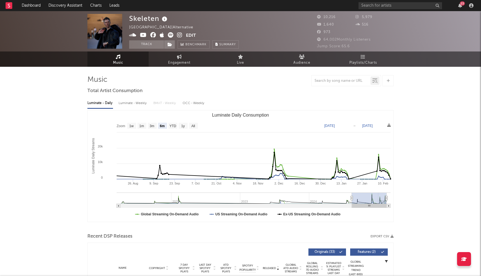
click at [152, 35] on icon at bounding box center [153, 35] width 6 height 6
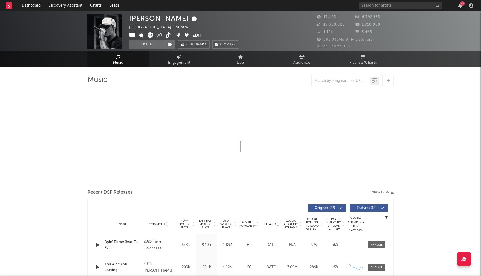
select select "6m"
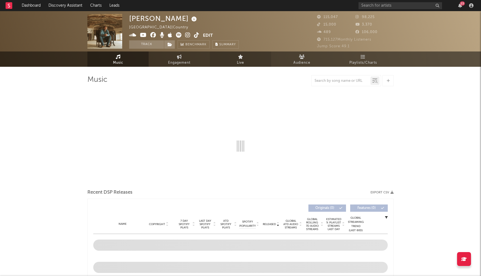
select select "6m"
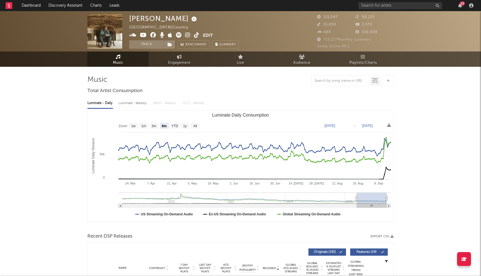
click at [153, 33] on icon at bounding box center [153, 35] width 6 height 6
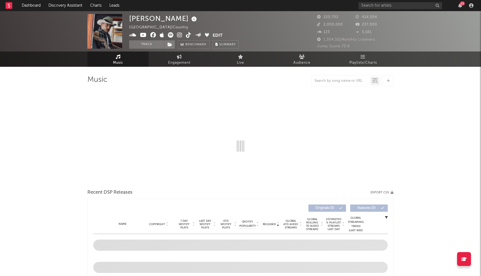
select select "6m"
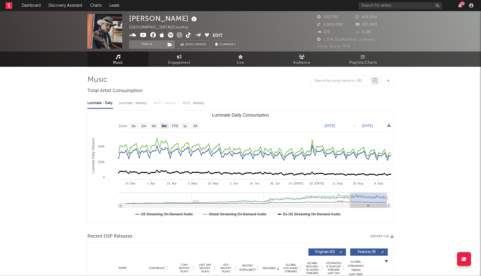
click at [152, 34] on icon at bounding box center [153, 35] width 6 height 6
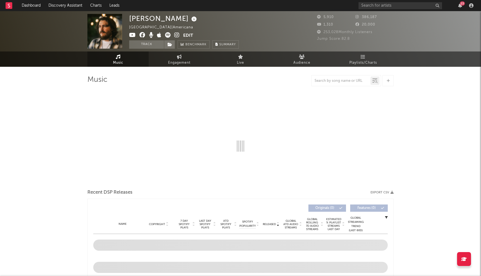
select select "6m"
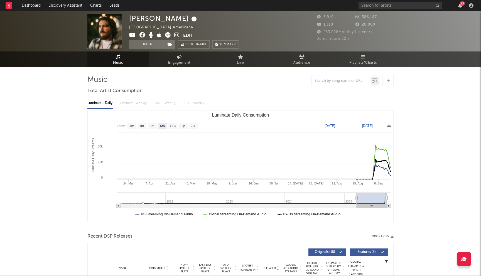
click at [140, 34] on icon at bounding box center [143, 35] width 6 height 6
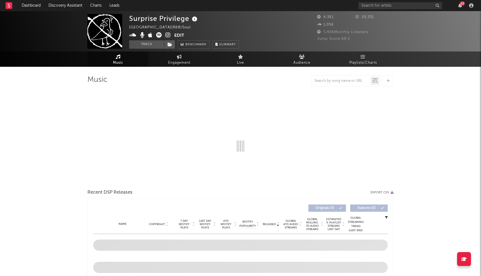
select select "1w"
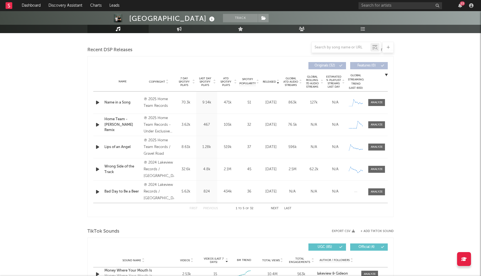
select select "6m"
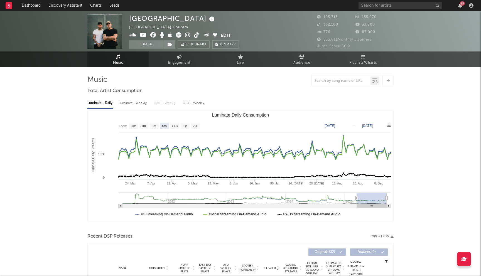
click at [151, 34] on icon at bounding box center [153, 35] width 6 height 6
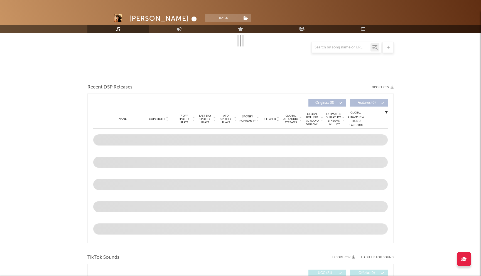
select select "6m"
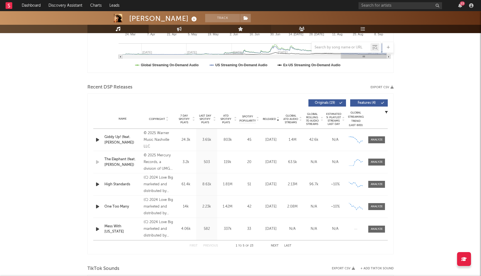
scroll to position [150, 0]
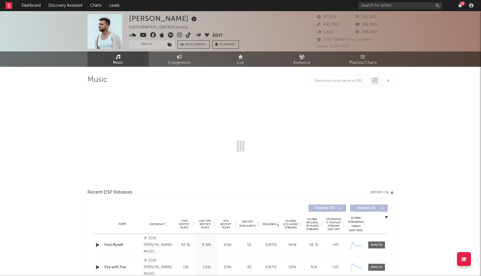
select select "6m"
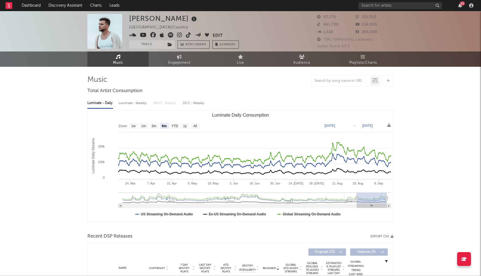
click at [150, 33] on icon at bounding box center [153, 35] width 6 height 6
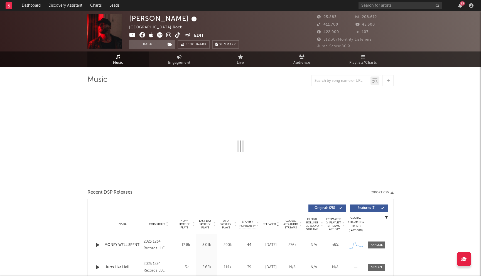
select select "6m"
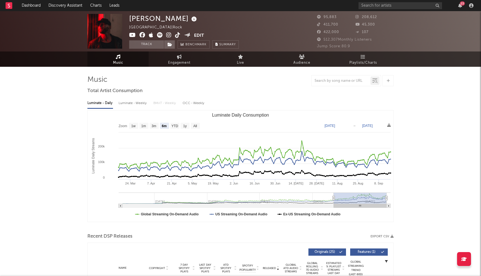
click at [142, 36] on icon at bounding box center [143, 35] width 6 height 6
click at [381, 8] on input "text" at bounding box center [401, 5] width 84 height 7
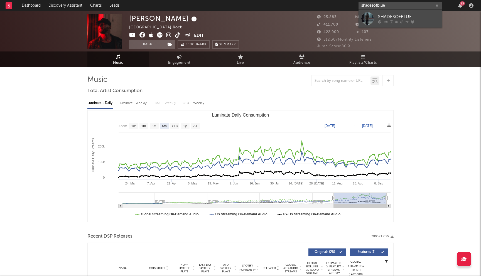
type input "shadesofblue"
click at [393, 17] on div "SHADESOFBLUE" at bounding box center [408, 16] width 61 height 7
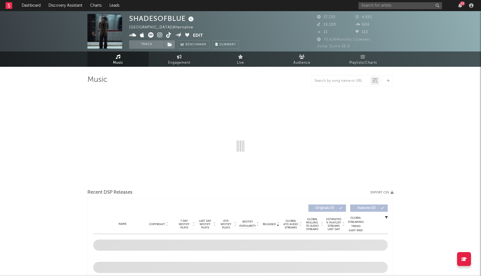
select select "6m"
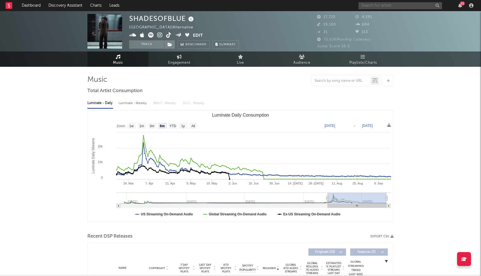
click at [376, 6] on input "text" at bounding box center [401, 5] width 84 height 7
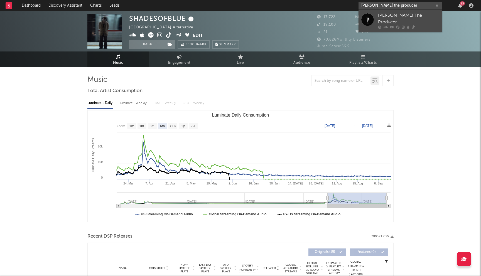
type input "walter the producer"
click at [399, 16] on div "Walter The Producer" at bounding box center [408, 18] width 61 height 13
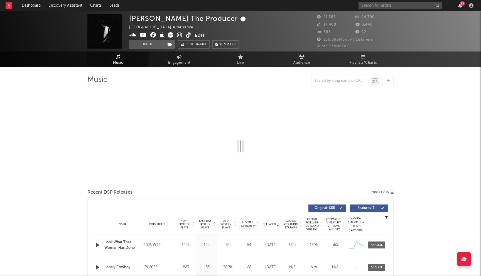
select select "6m"
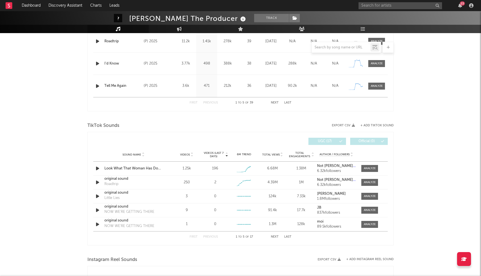
scroll to position [295, 0]
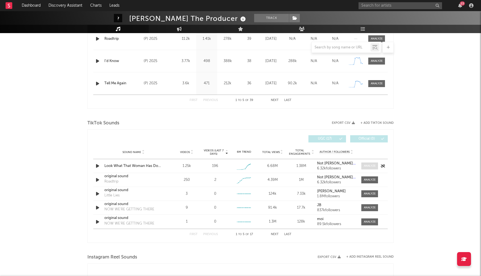
click at [367, 167] on div at bounding box center [370, 166] width 12 height 4
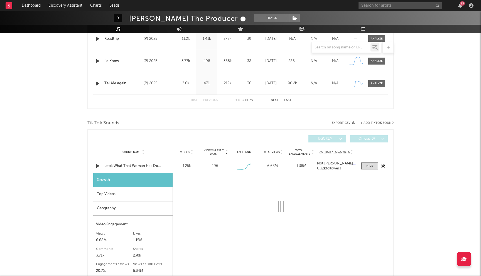
select select "1w"
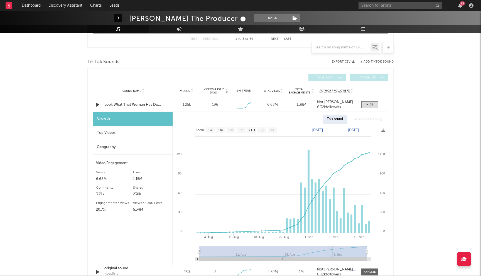
scroll to position [378, 0]
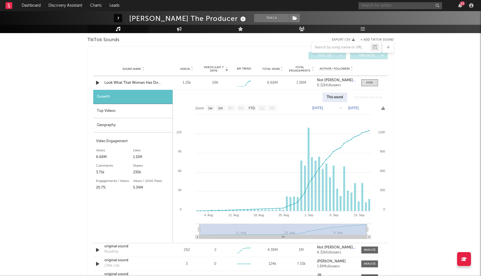
click at [386, 4] on input "text" at bounding box center [401, 5] width 84 height 7
type input "dotcomnirvan"
click at [398, 16] on div "DotComNirvan" at bounding box center [408, 16] width 61 height 7
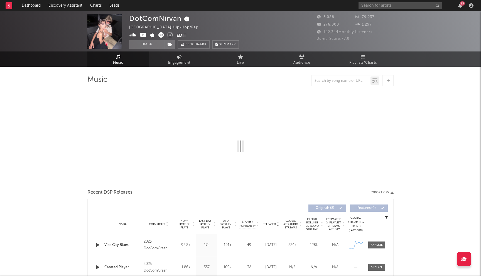
select select "6m"
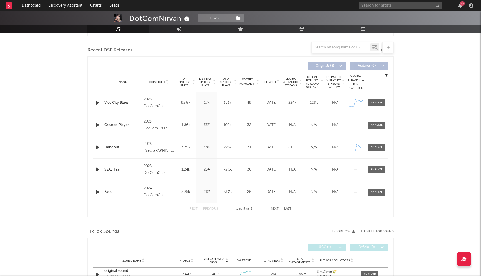
scroll to position [208, 0]
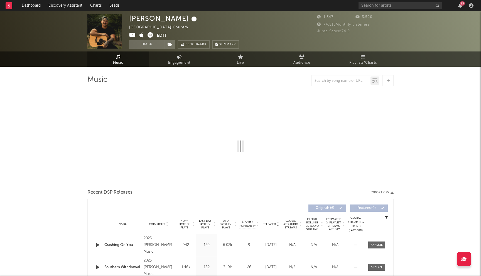
select select "6m"
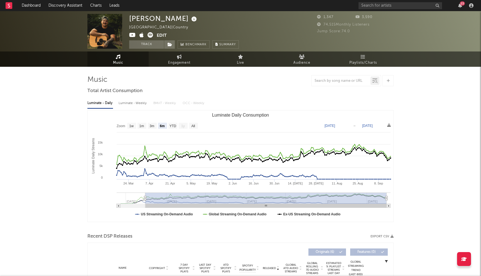
click at [133, 35] on icon at bounding box center [132, 35] width 7 height 6
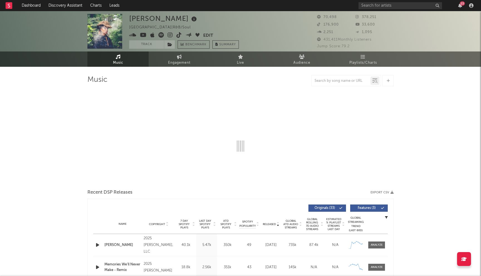
scroll to position [0, 0]
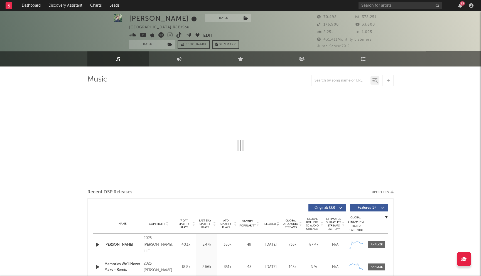
select select "6m"
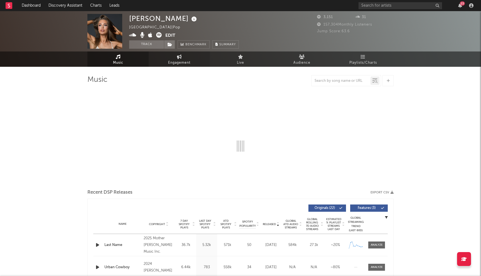
select select "6m"
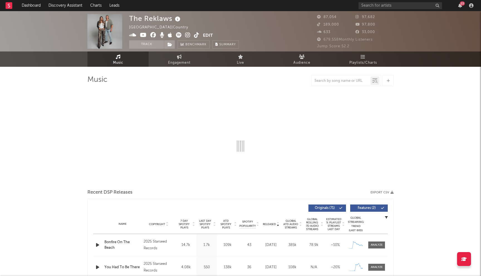
select select "6m"
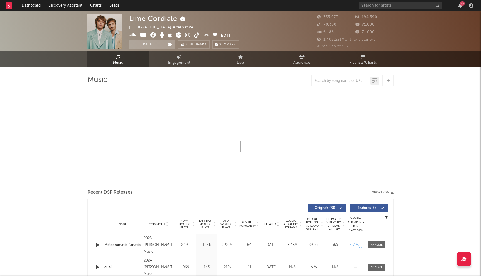
select select "6m"
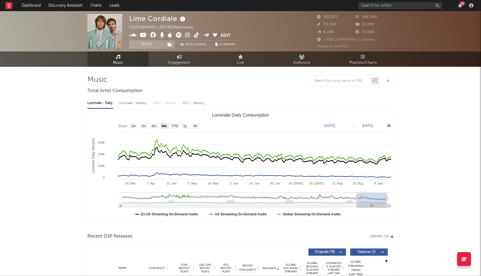
click at [153, 34] on icon at bounding box center [153, 35] width 6 height 6
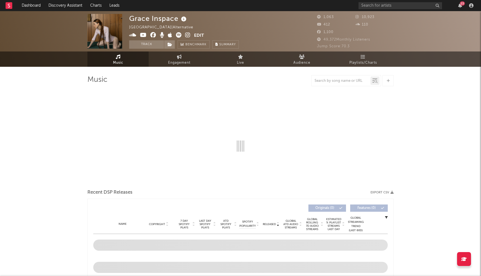
select select "6m"
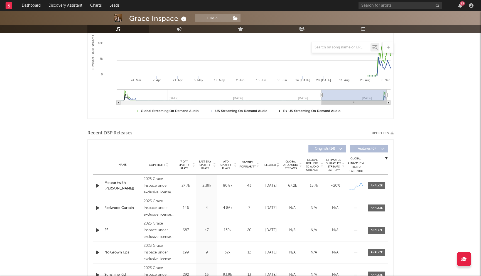
scroll to position [74, 0]
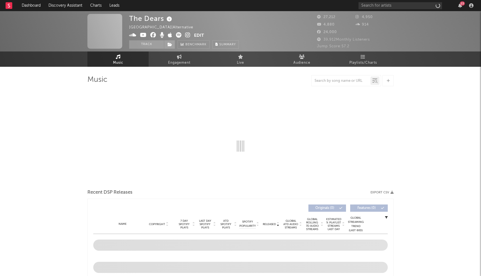
select select "6m"
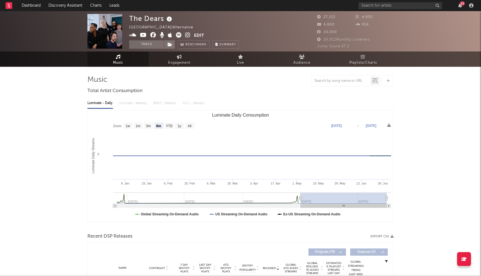
click at [154, 35] on icon at bounding box center [153, 35] width 6 height 6
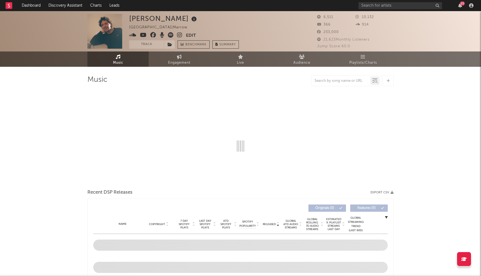
select select "6m"
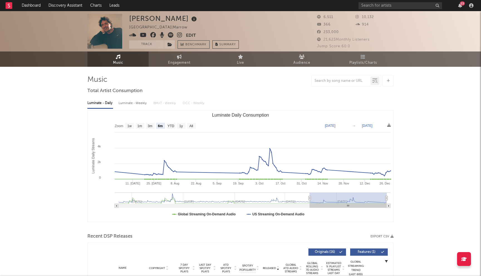
click at [153, 34] on icon at bounding box center [153, 35] width 6 height 6
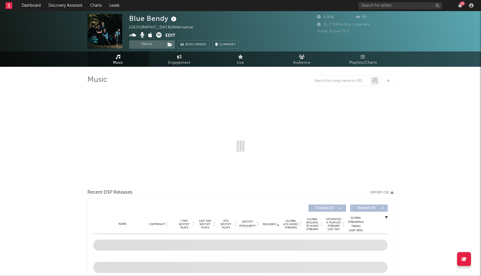
select select "1w"
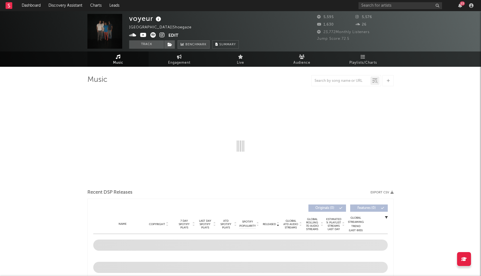
select select "1w"
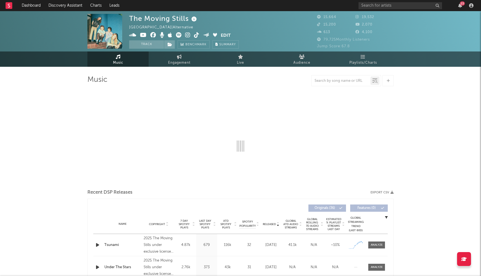
select select "6m"
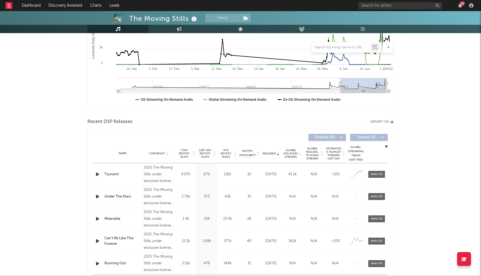
scroll to position [121, 0]
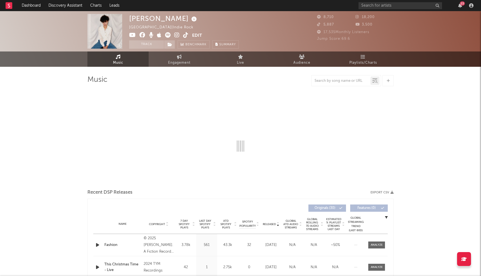
select select "1w"
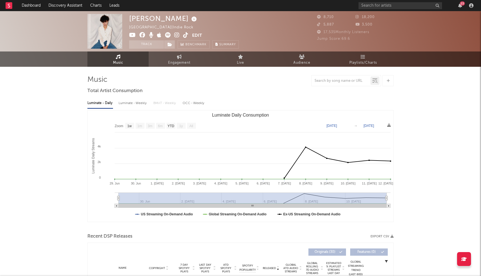
click at [143, 36] on icon at bounding box center [143, 35] width 6 height 6
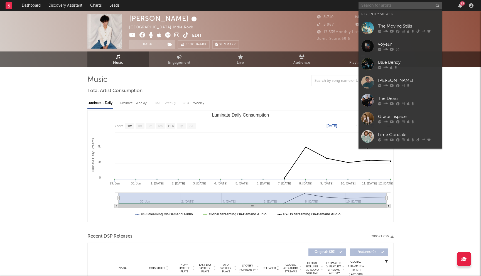
click at [377, 7] on input "text" at bounding box center [401, 5] width 84 height 7
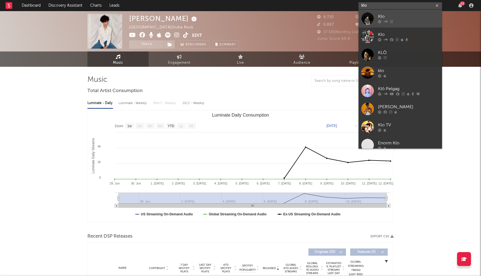
type input "klo"
click at [381, 17] on div "Klo" at bounding box center [408, 16] width 61 height 7
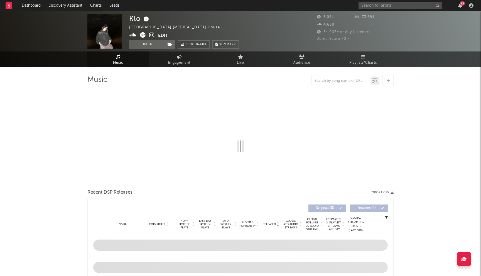
select select "6m"
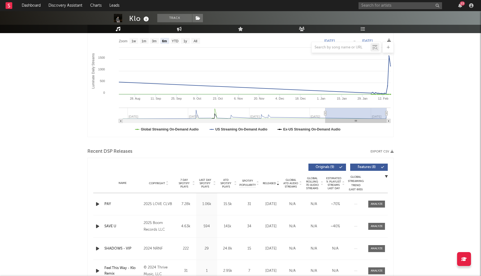
scroll to position [152, 0]
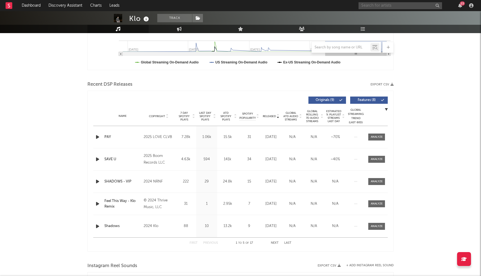
click at [383, 6] on input "text" at bounding box center [401, 5] width 84 height 7
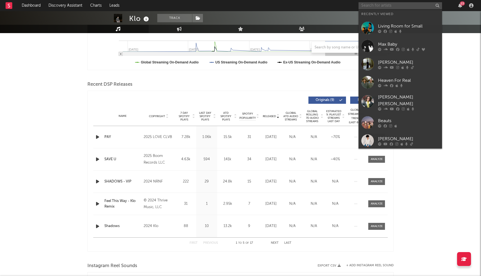
paste input "Girlfriends"
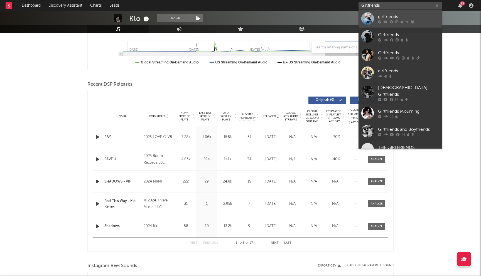
type input "Girlfriends"
click at [385, 15] on div "girlfriends" at bounding box center [408, 16] width 61 height 7
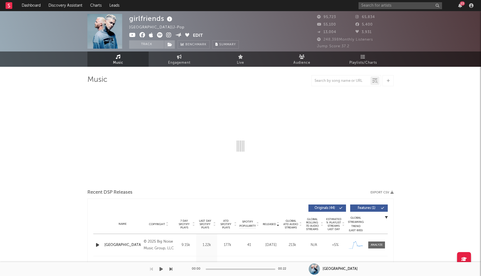
select select "6m"
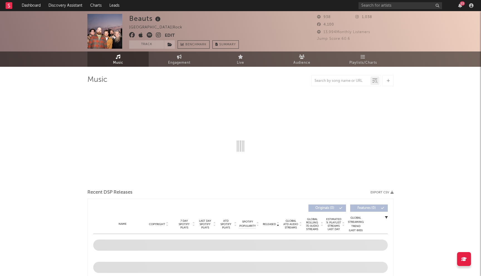
select select "1w"
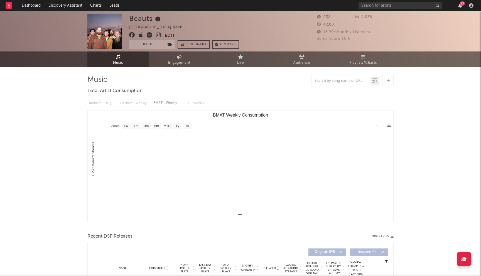
click at [133, 34] on icon at bounding box center [132, 35] width 6 height 6
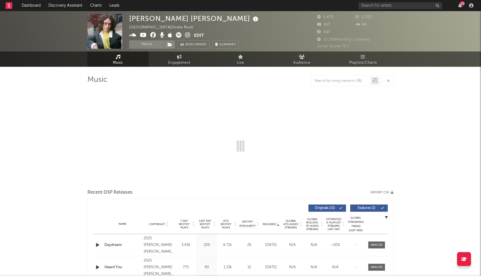
select select "6m"
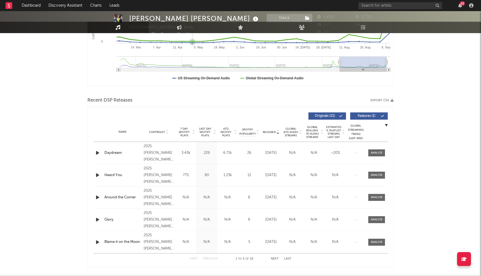
scroll to position [184, 0]
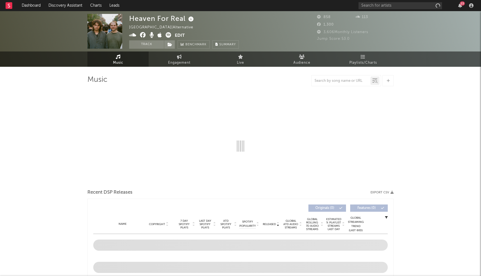
select select "1w"
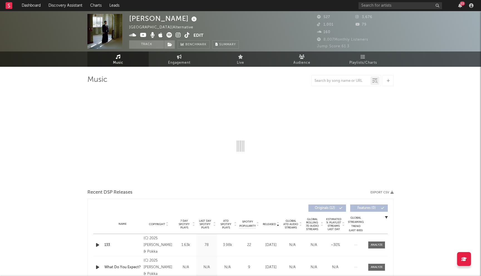
select select "6m"
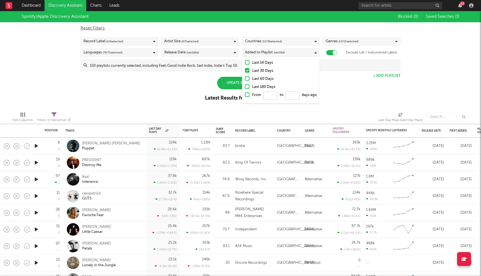
click at [169, 106] on div "Spotify/Apple Discovery Assistant Blocklist ( 0 ) Saved Searches ( 3 ) Reset Fi…" at bounding box center [240, 59] width 481 height 96
click at [238, 82] on div "Update Results" at bounding box center [240, 83] width 47 height 13
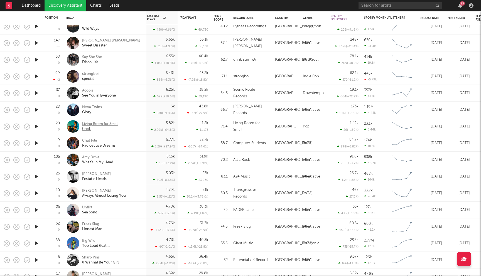
click at [109, 125] on div "Living Room for Small" at bounding box center [100, 124] width 36 height 5
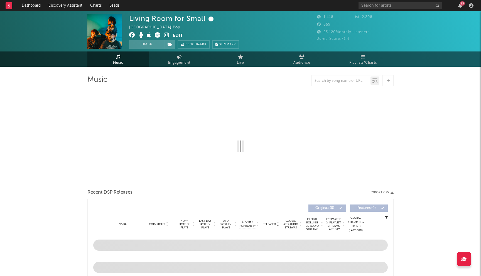
select select "1w"
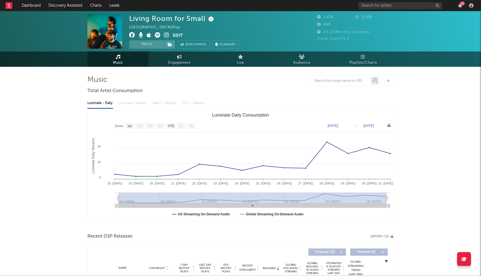
click at [132, 34] on icon at bounding box center [132, 35] width 6 height 6
click at [371, 6] on input "text" at bounding box center [401, 5] width 84 height 7
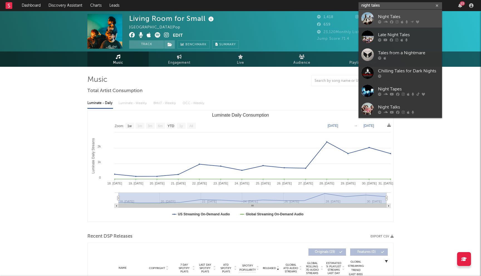
type input "night tales"
click at [394, 16] on div "Night Tales" at bounding box center [408, 16] width 61 height 7
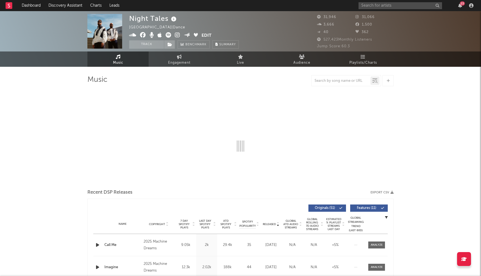
select select "6m"
